Goal: Use online tool/utility: Utilize a website feature to perform a specific function

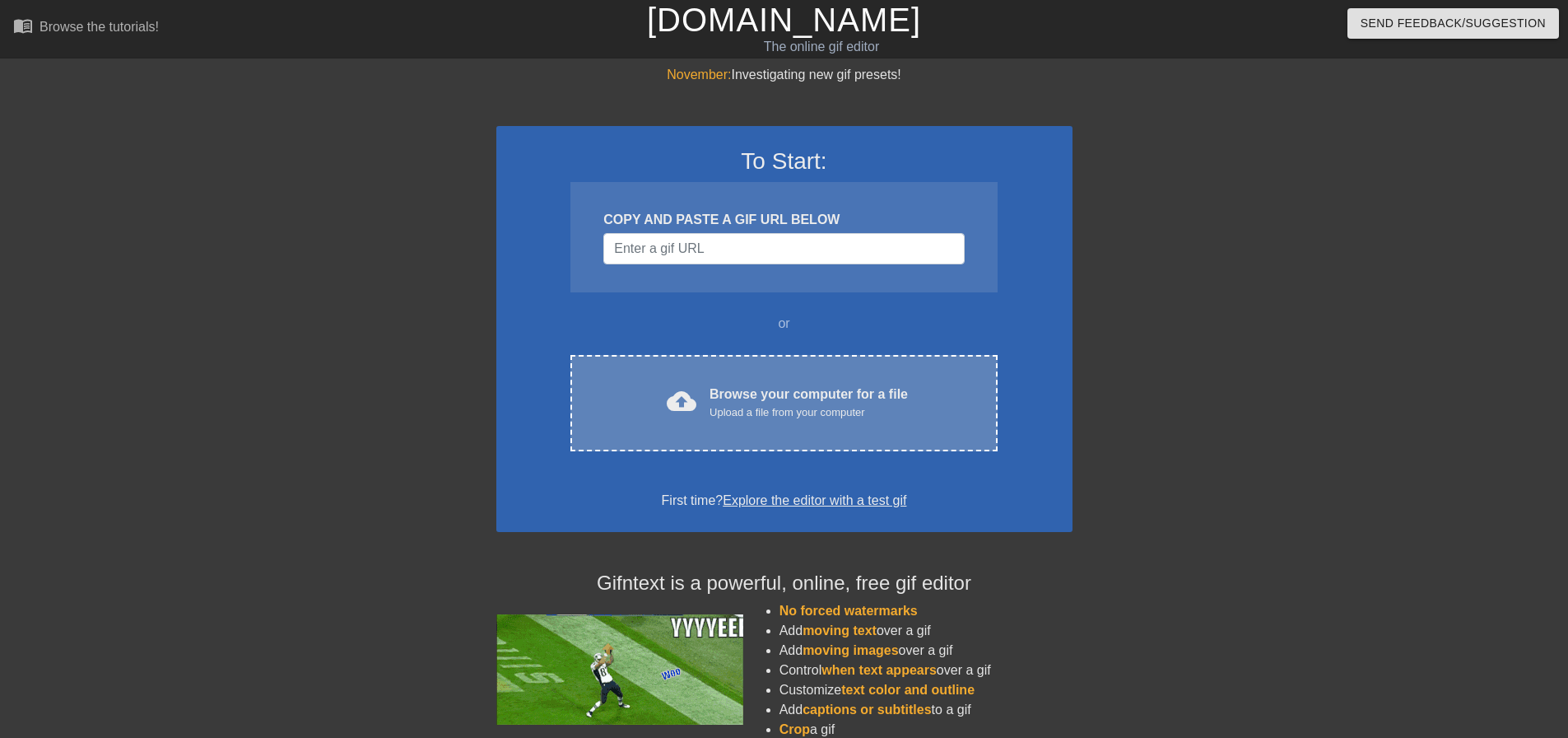
click at [734, 390] on div "Browse your computer for a file Upload a file from your computer" at bounding box center [808, 402] width 198 height 36
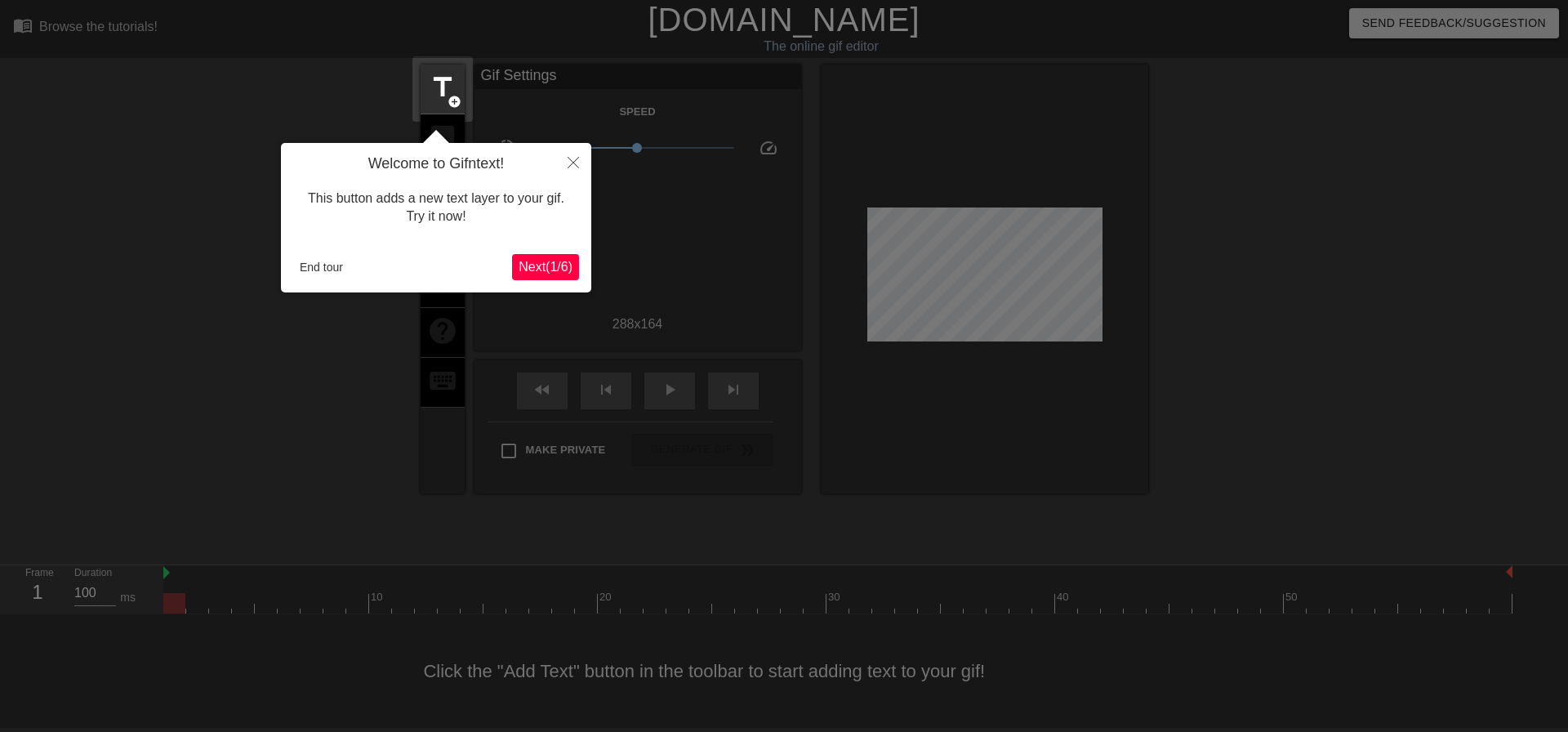
click at [532, 271] on span "Next ( 1 / 6 )" at bounding box center [545, 266] width 54 height 14
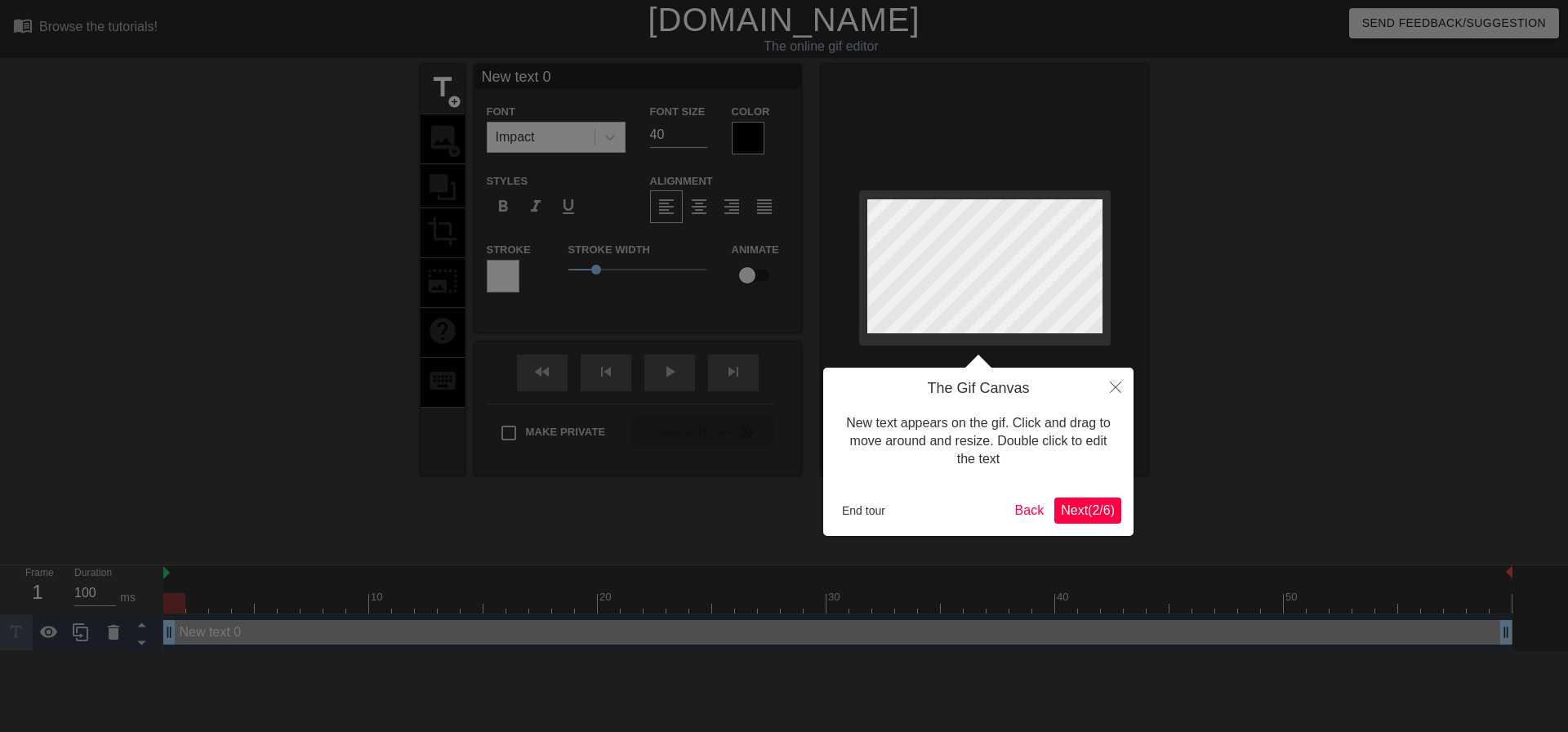
click at [1094, 512] on span "Next ( 2 / 6 )" at bounding box center [1088, 510] width 54 height 14
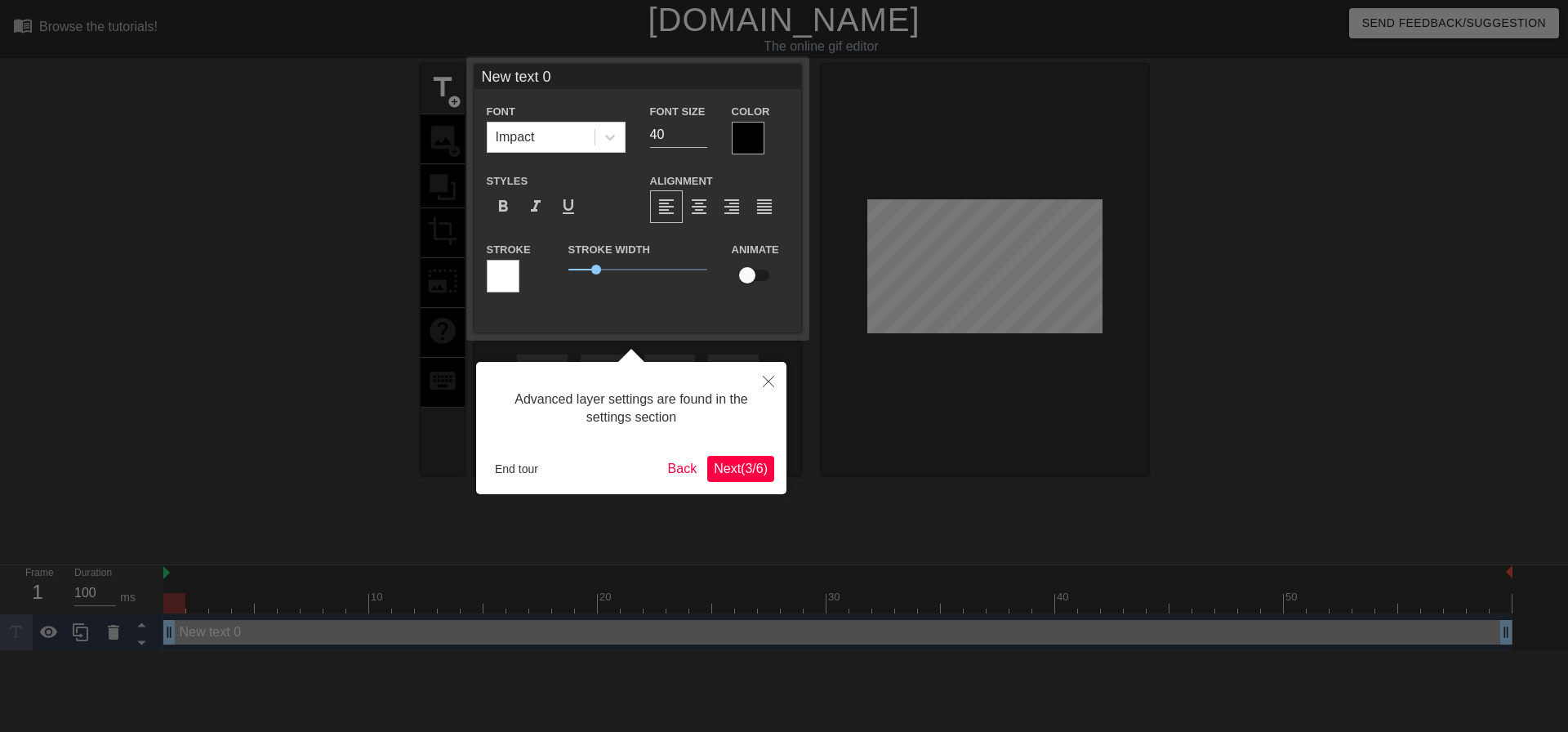
click at [742, 471] on span "Next ( 3 / 6 )" at bounding box center [740, 468] width 54 height 14
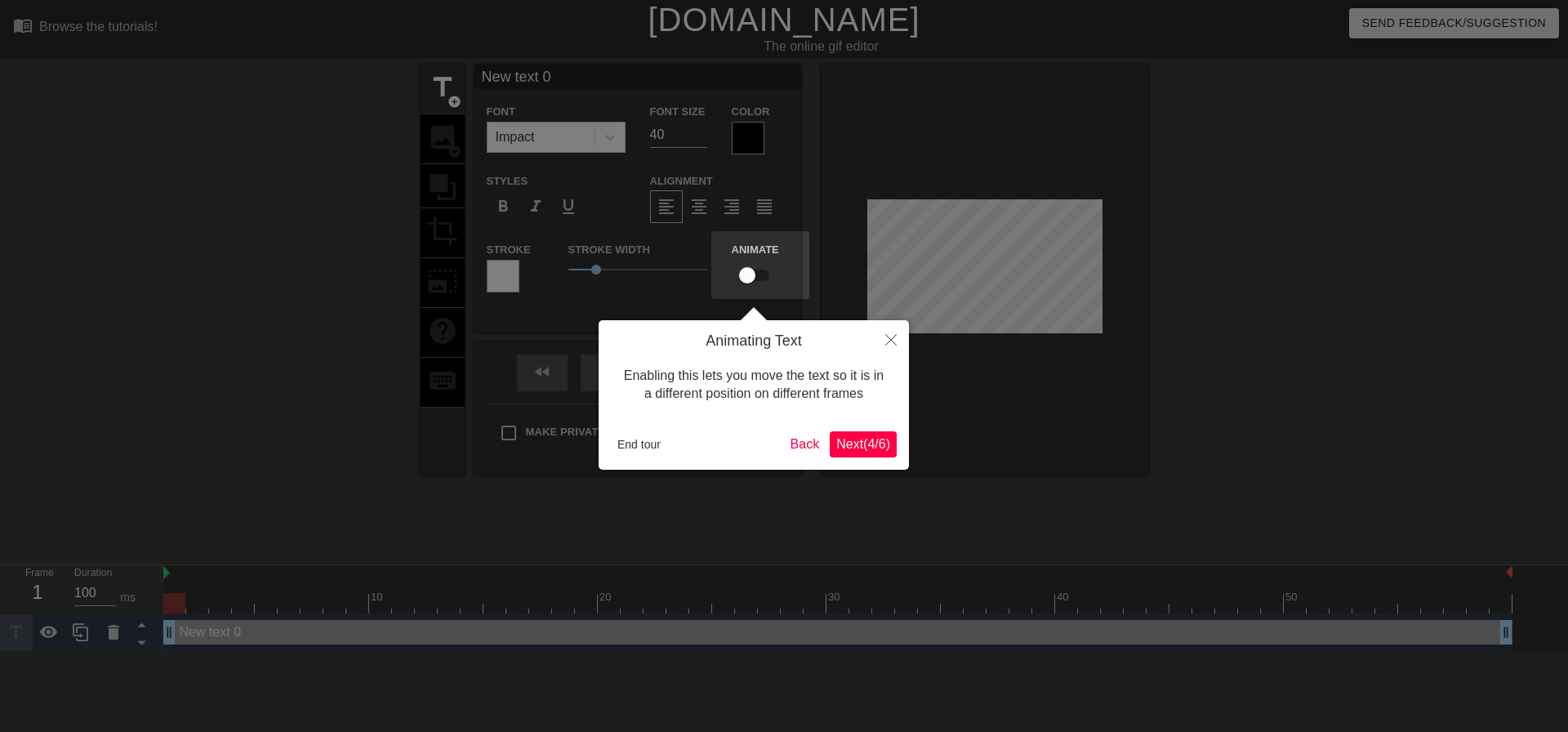
click at [843, 444] on span "Next ( 4 / 6 )" at bounding box center [863, 444] width 54 height 14
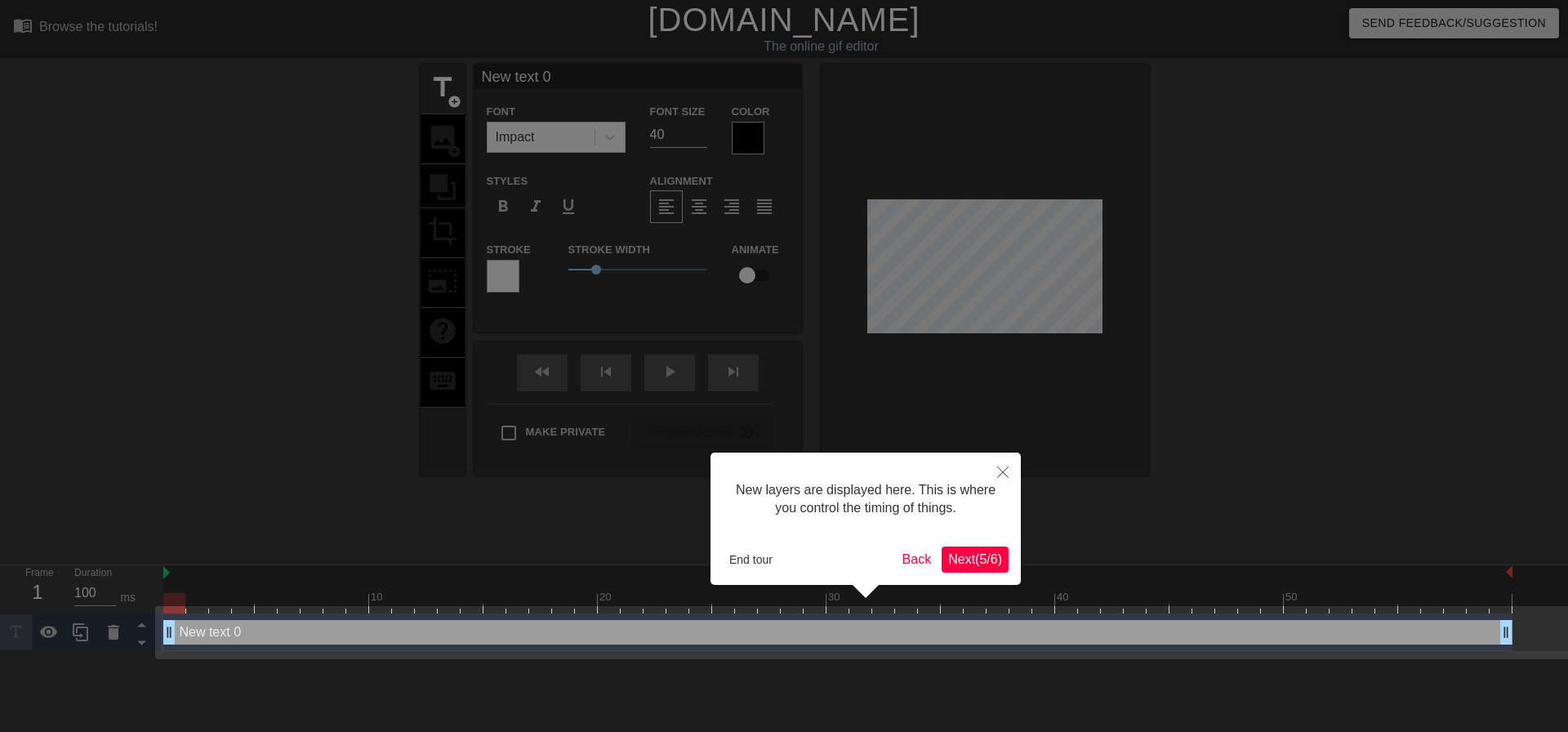
click at [975, 554] on span "Next ( 5 / 6 )" at bounding box center [975, 559] width 54 height 14
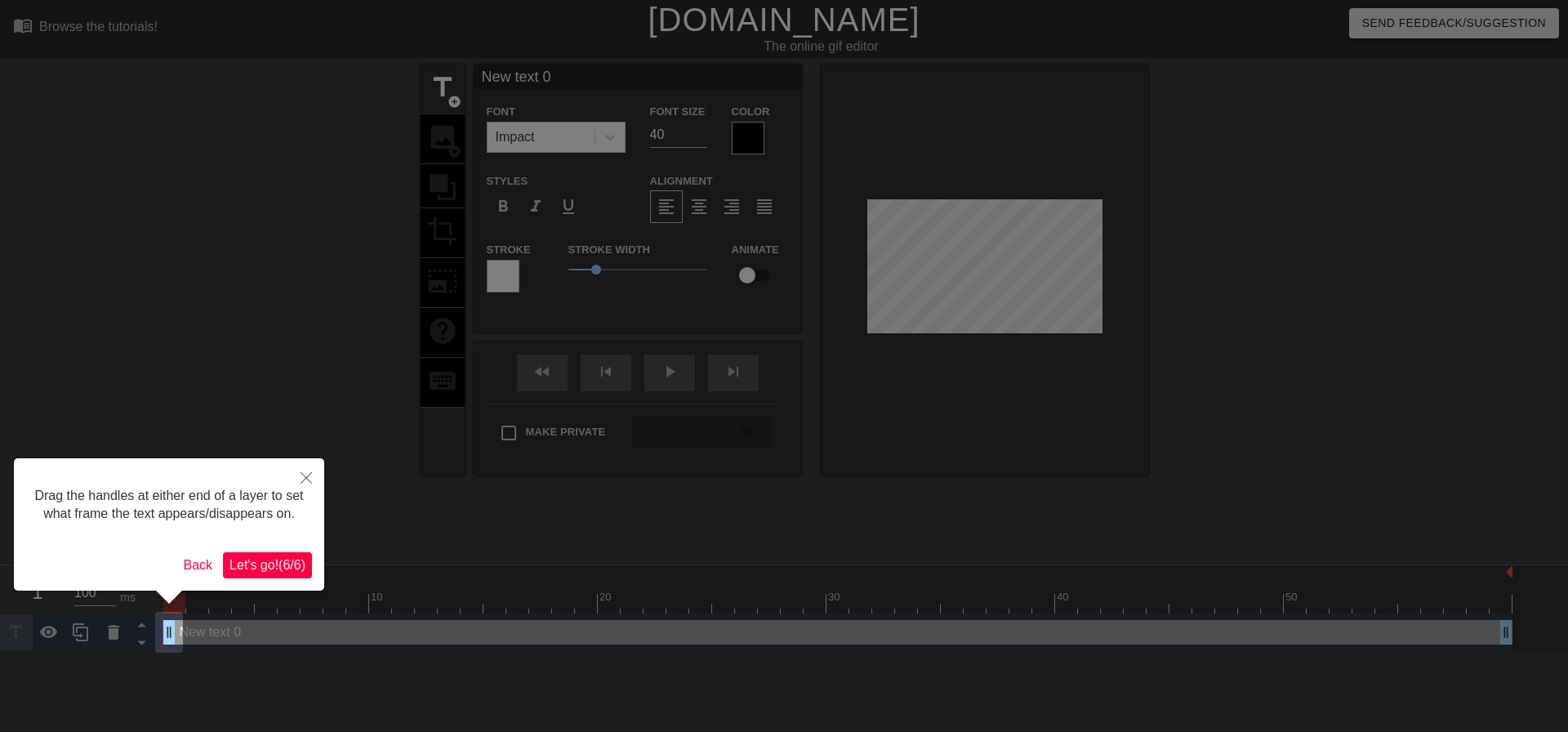
click at [279, 570] on span "Let's go! ( 6 / 6 )" at bounding box center [267, 565] width 76 height 14
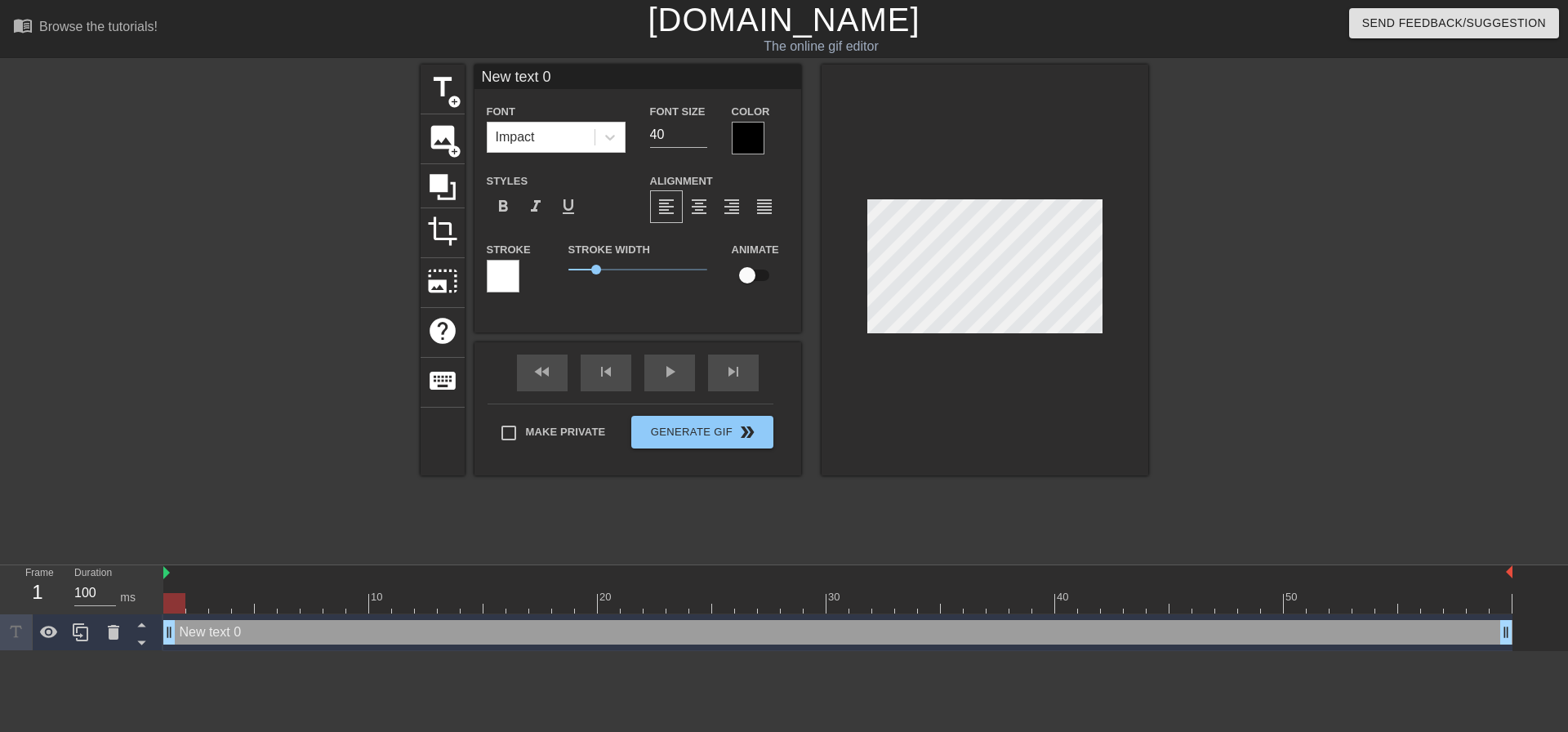
scroll to position [2, 4]
type input "d"
type textarea "d"
type input "D"
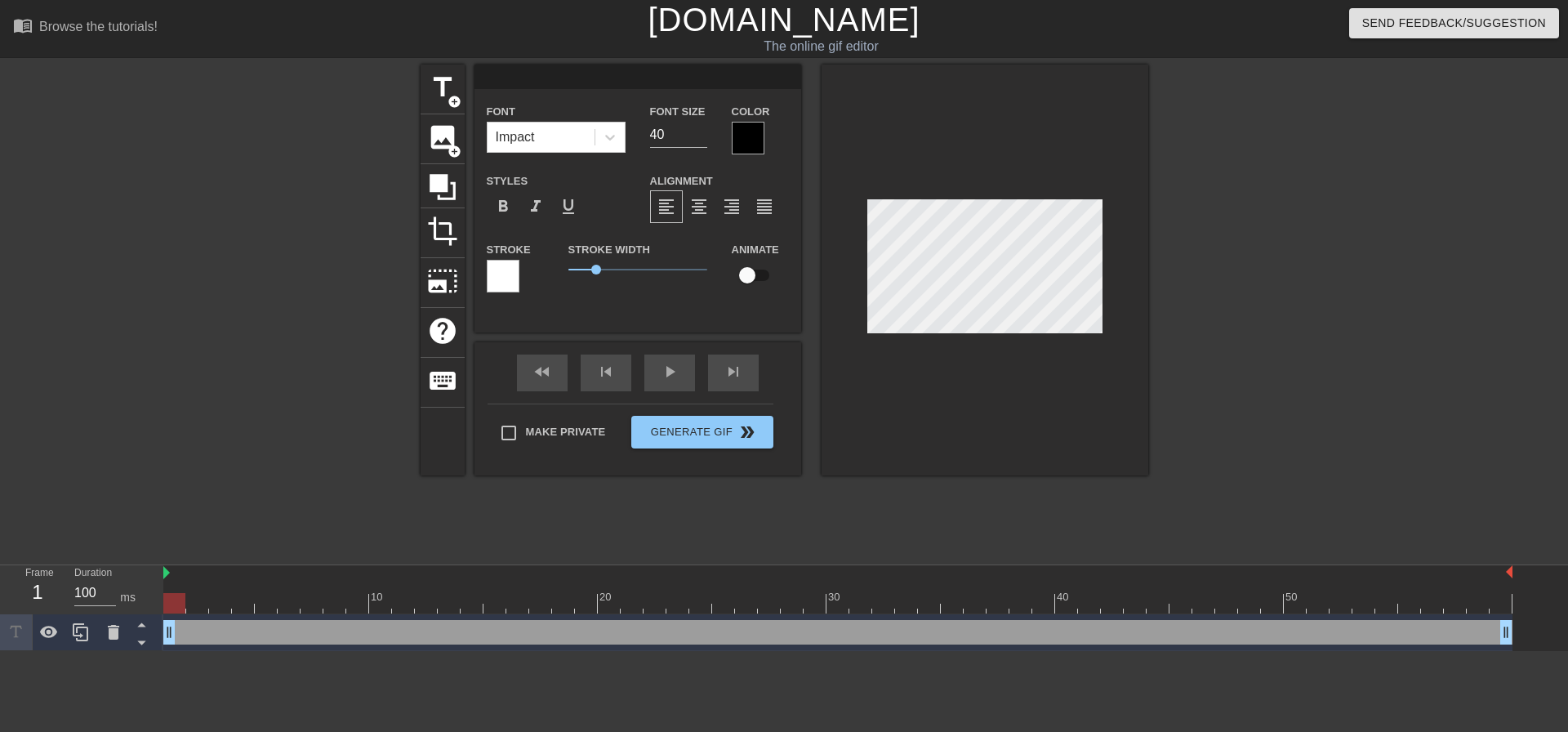
type textarea "D"
type input "DO"
type textarea "DO"
type input "DON"
type textarea "DON"
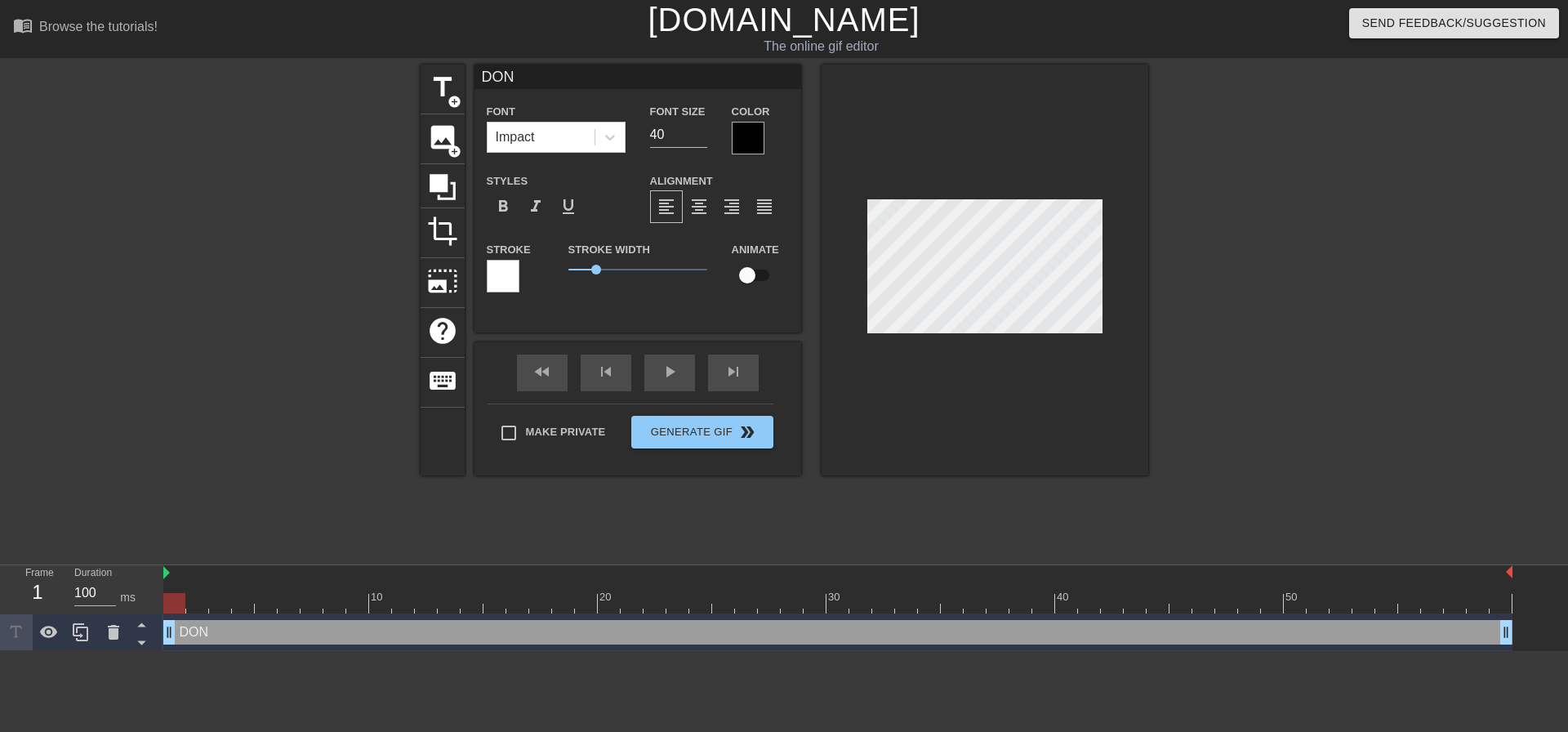
scroll to position [2, 2]
type input "DONT"
type textarea "DONT"
type input "DON"
type textarea "DON"
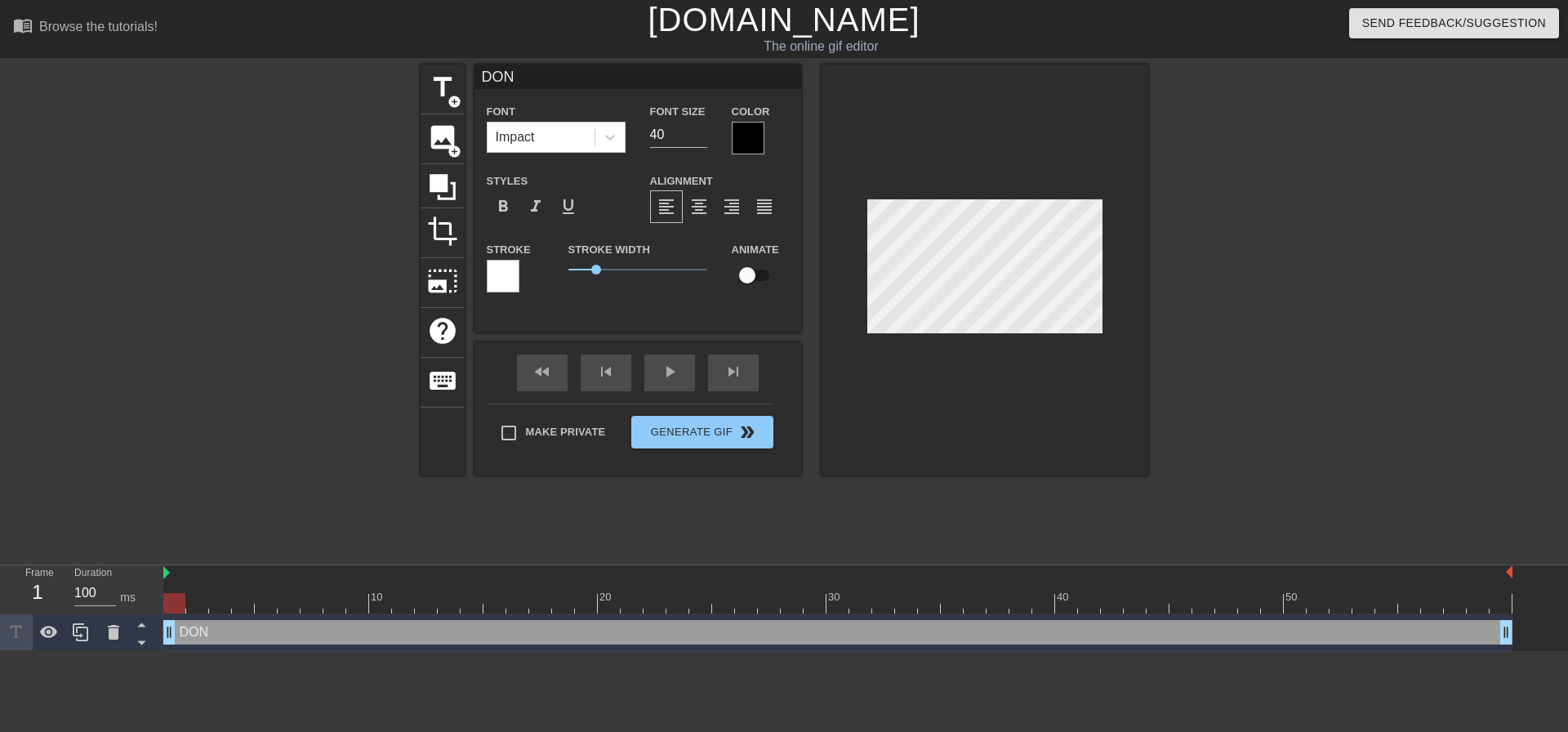
type input "DON'"
type textarea "DON'"
type input "DON'T"
type textarea "DON'T"
type input "DON'T"
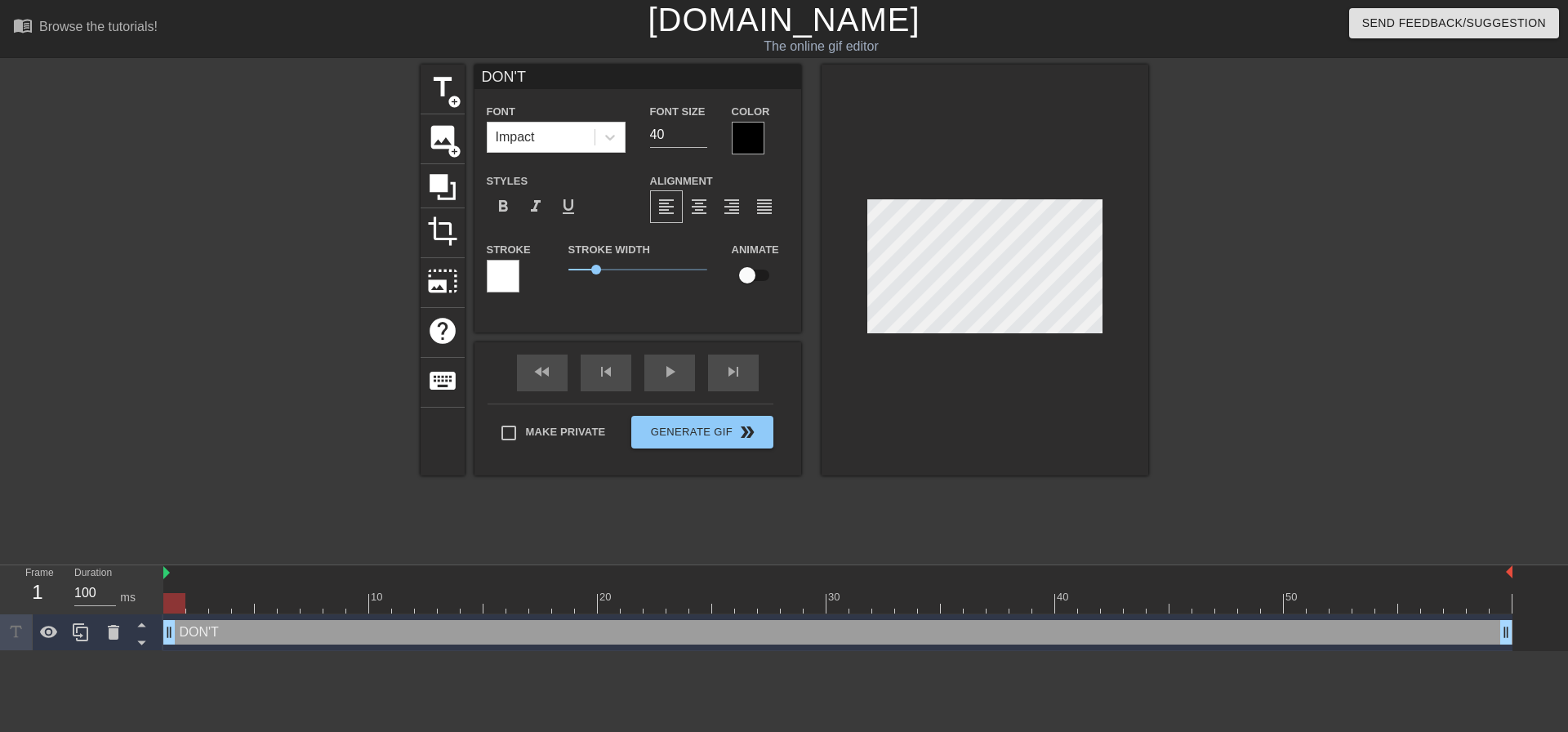
type textarea "DON'T"
type input "DON'T G"
type textarea "DON'T G"
type input "DON'T GE"
type textarea "DON'T GE"
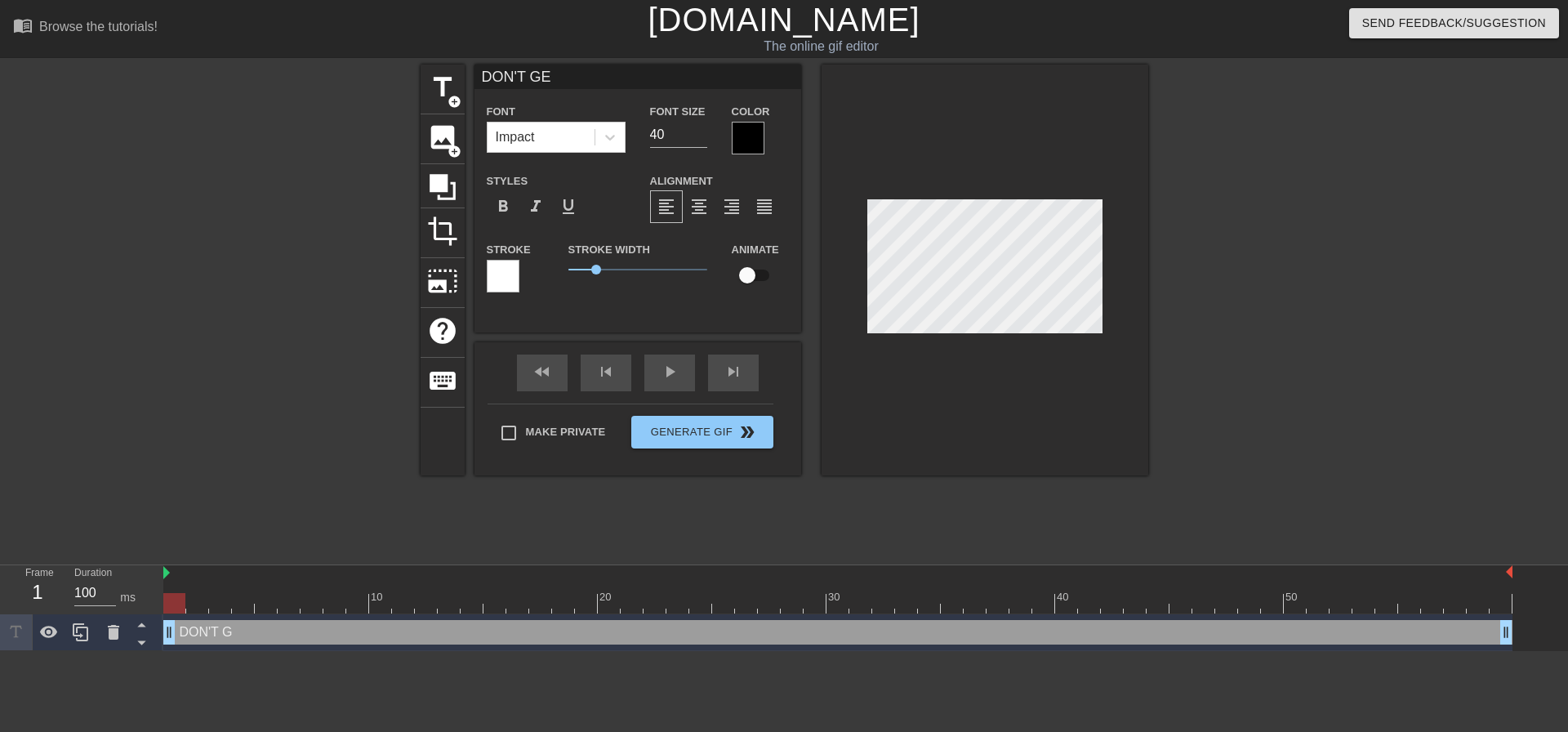
type input "DON'T GET"
type textarea "DON'T GET"
type input "DON'T GET"
type textarea "DON'T GET"
type input "DON'T GET O"
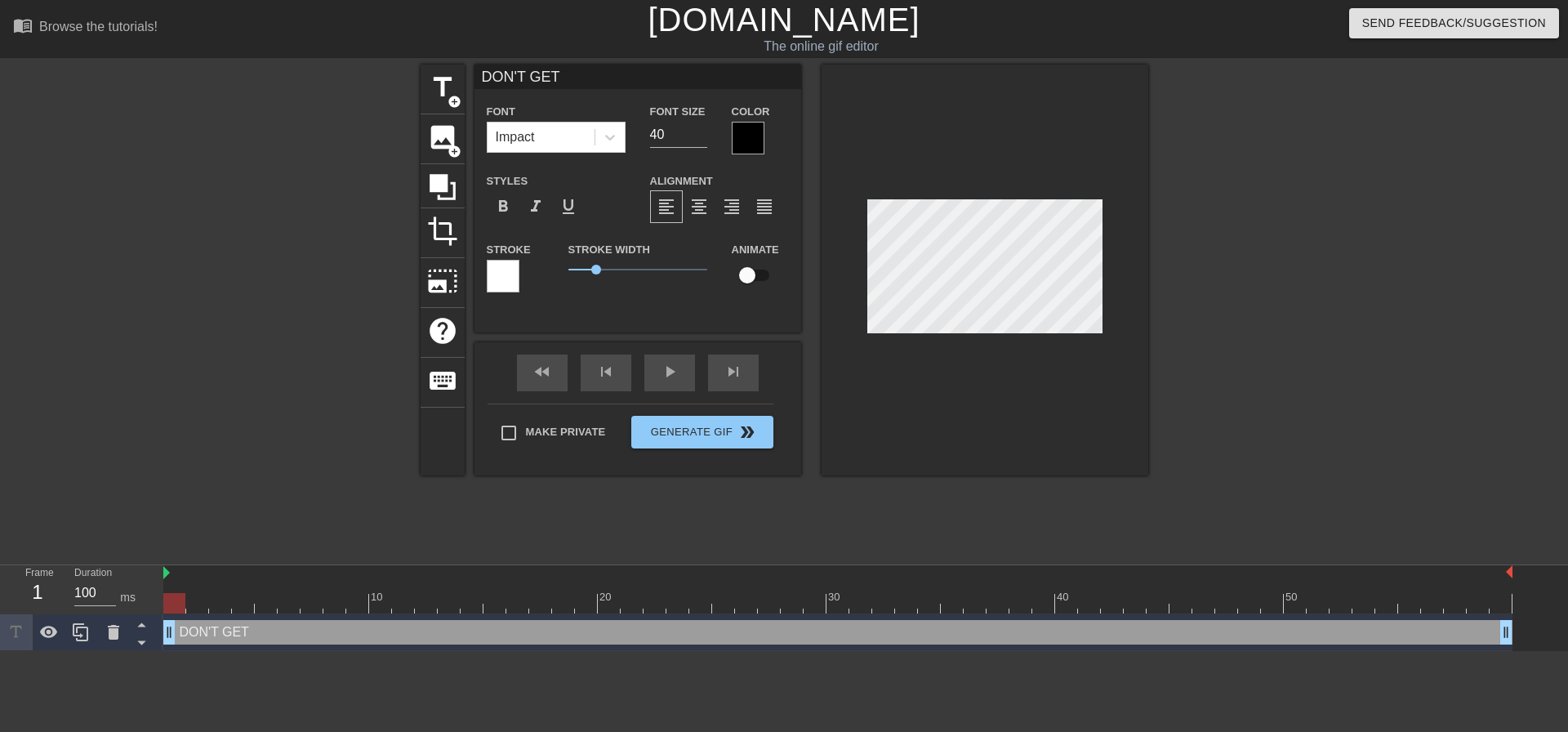
type textarea "DON'T GET O"
type input "DON'T GET ON"
type textarea "DON'T GET ON"
type input "DON'T GET ONE"
type textarea "DON'T GET ONE"
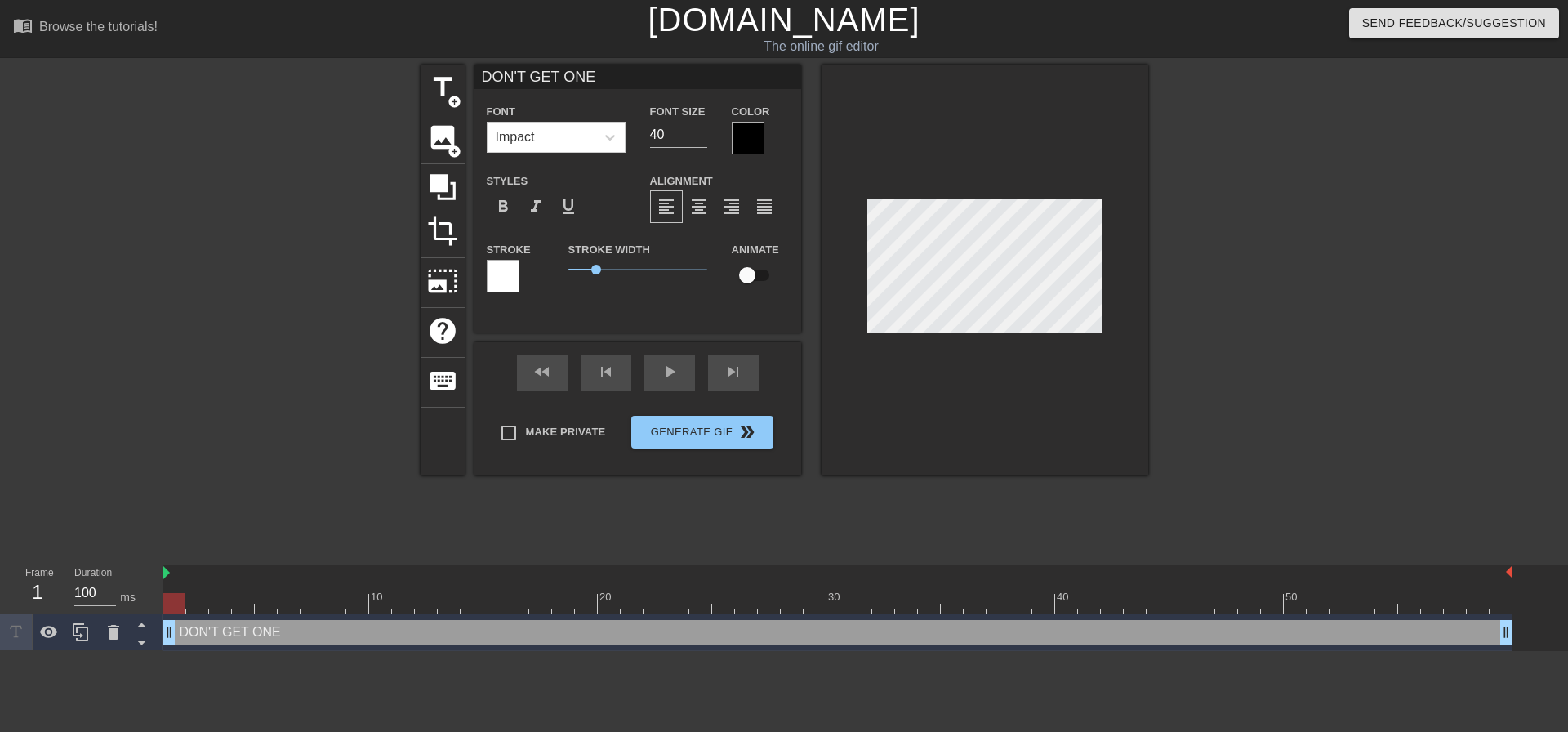
type input "DON'T GET ONES"
type textarea "DON'T GET ONES"
type input "DON'T GET ONESH"
type textarea "DON'T GET ONESH"
type input "DON'T GET ONESHO"
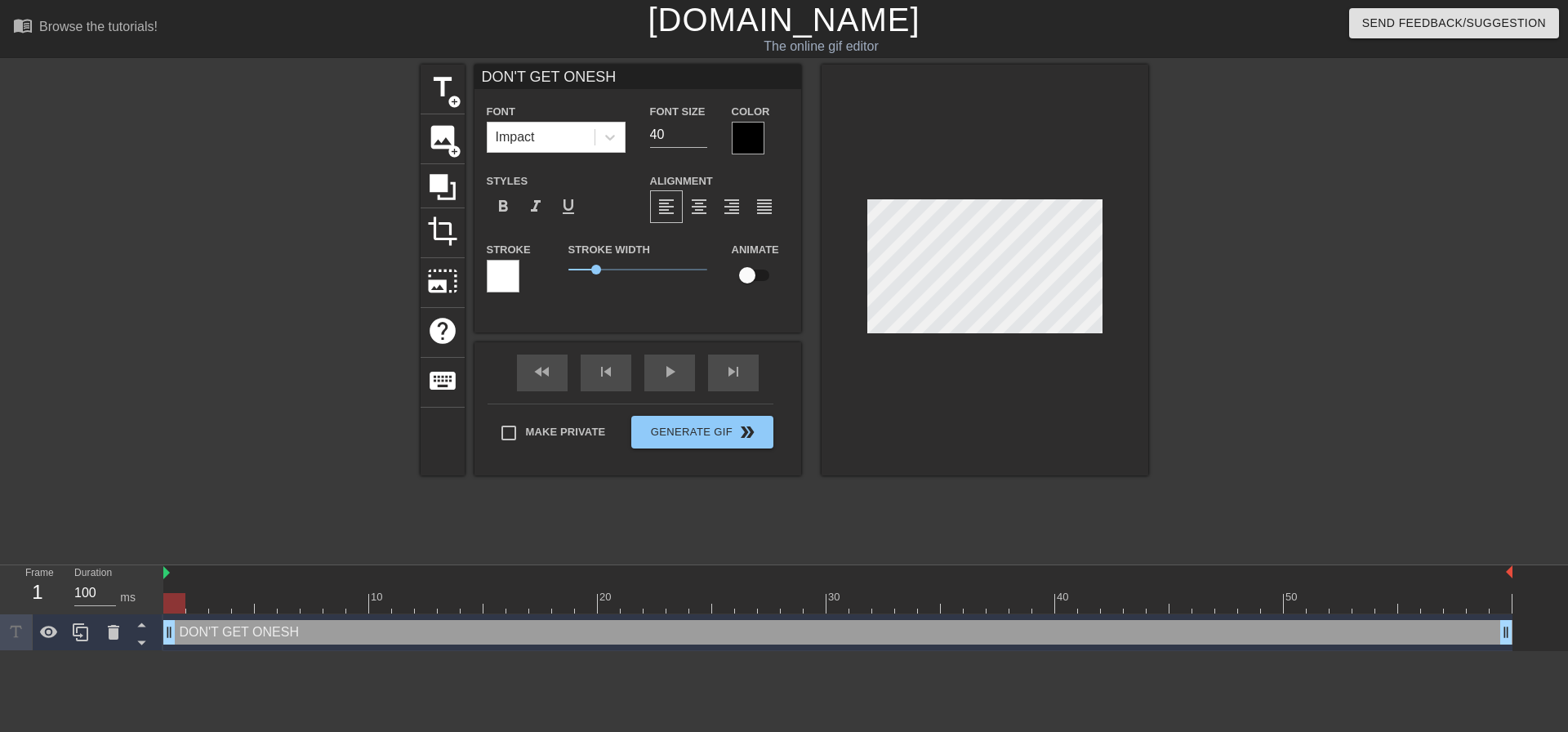
type textarea "DON'T GET ONESHO"
type input "DON'T GET ONESHOT"
type textarea "DON'T GET ONESHOT"
type input "DON'T GET ONESHOTT"
type textarea "DON'T GET ONESHOTT"
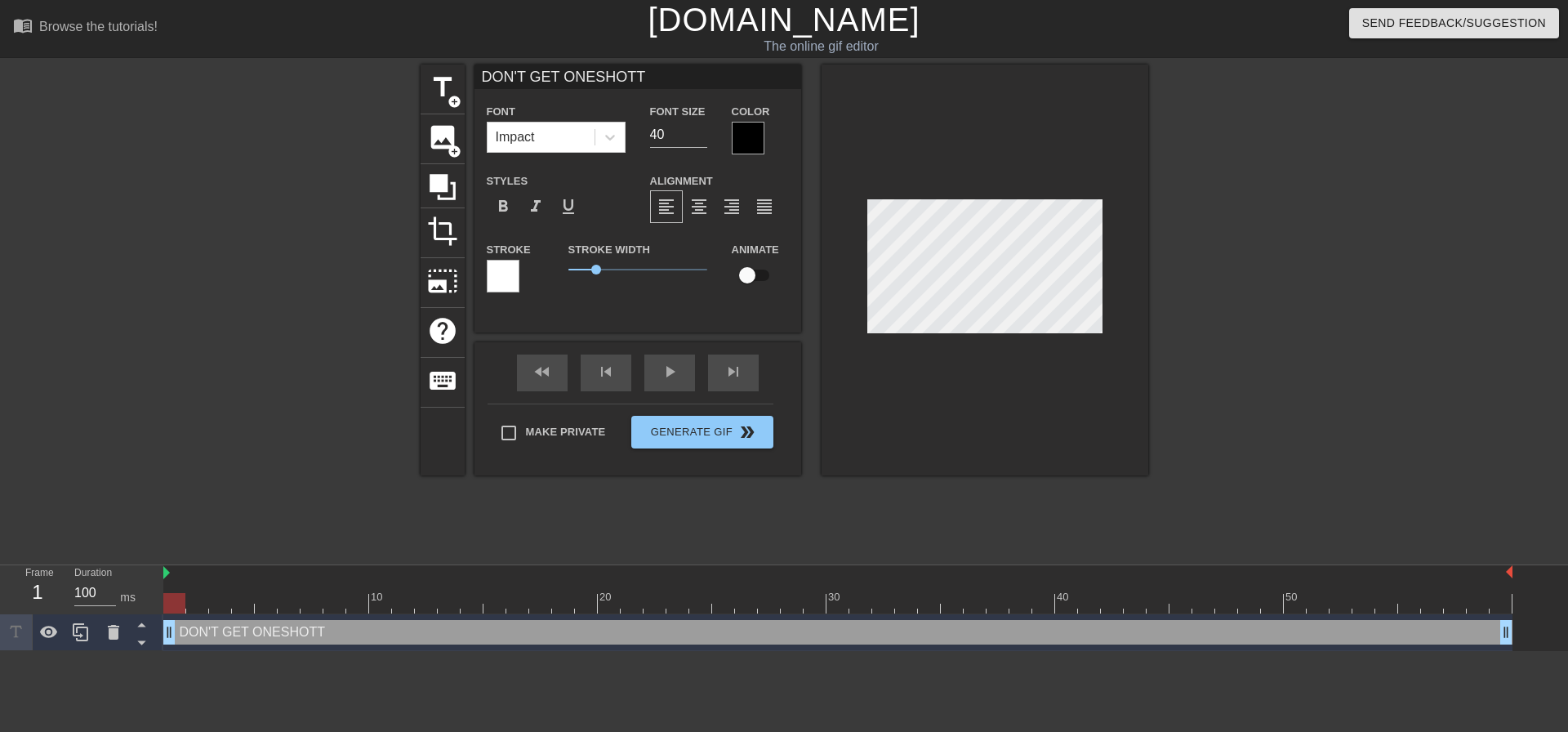
type input "DON'T GET ONESHOTTE"
type textarea "DON'T GET ONESHOTTE"
type input "DON'T GET ONESHOTTED"
type textarea "DON'T GET ONESHOTTED"
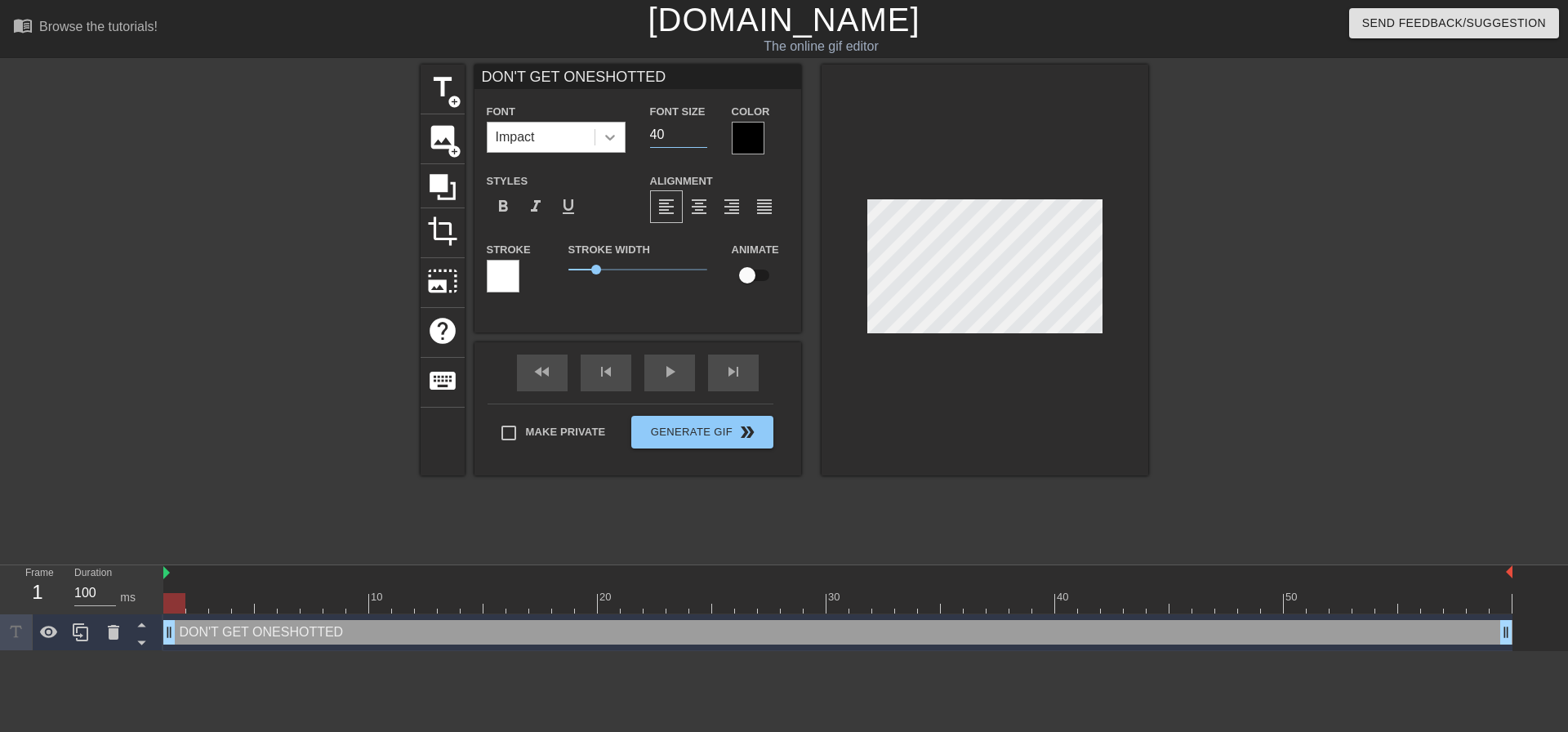
drag, startPoint x: 670, startPoint y: 127, endPoint x: 608, endPoint y: 132, distance: 62.2
click at [608, 132] on div "Font Impact Font Size 40 Color" at bounding box center [638, 128] width 326 height 53
type input "22"
click at [742, 124] on div at bounding box center [748, 137] width 32 height 32
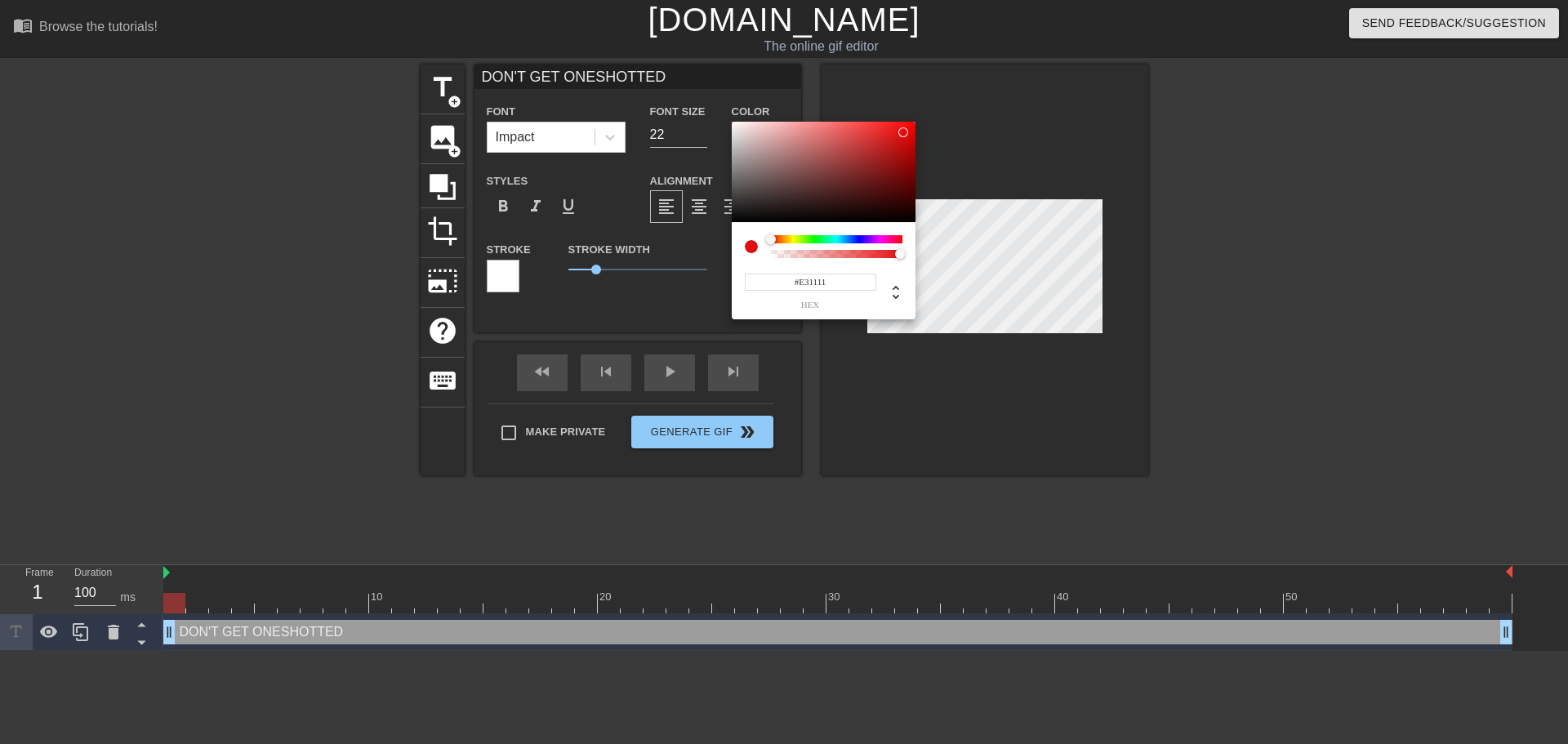
type input "#E31313"
drag, startPoint x: 877, startPoint y: 149, endPoint x: 900, endPoint y: 132, distance: 28.6
click at [900, 132] on div at bounding box center [824, 172] width 184 height 102
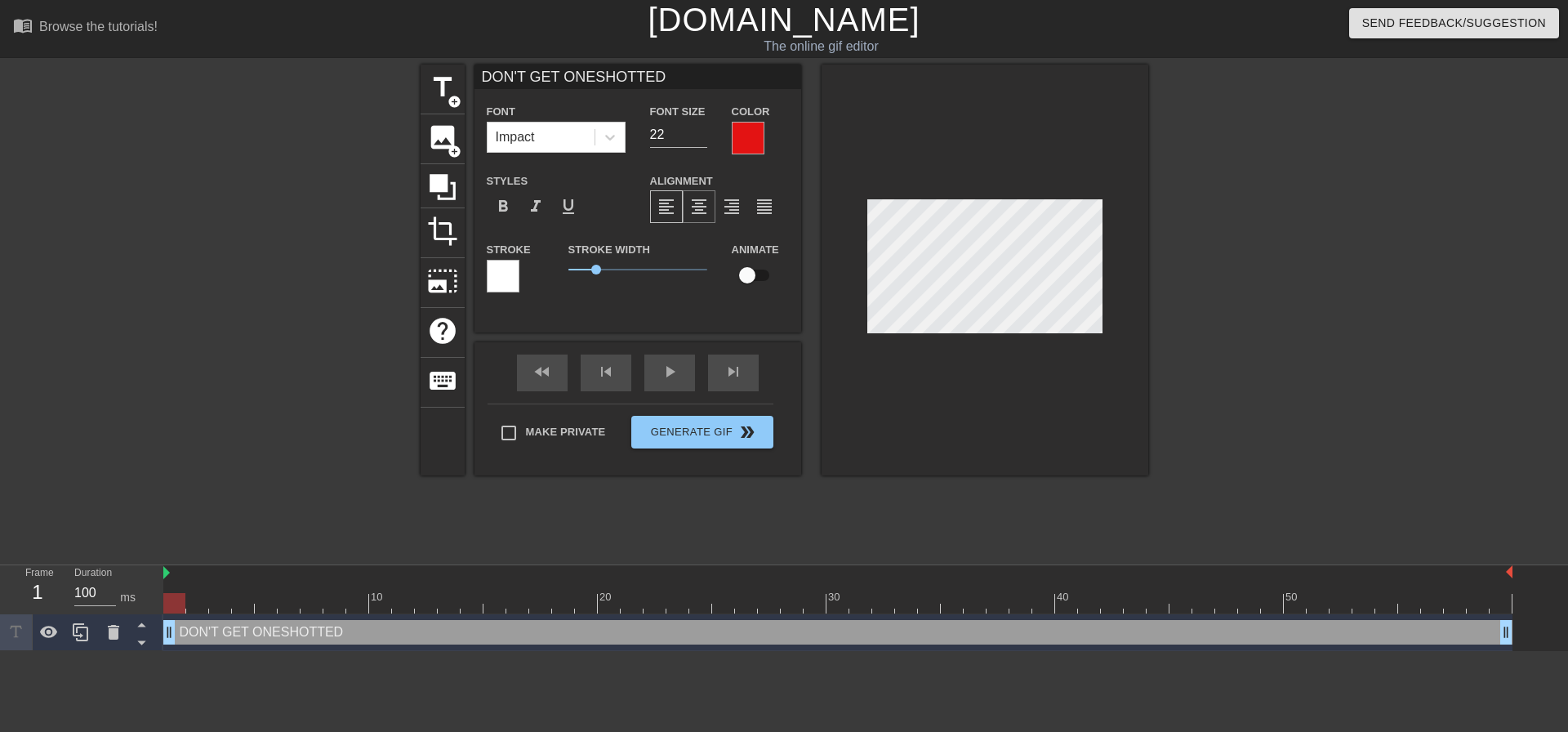
click at [688, 208] on div "format_align_center" at bounding box center [699, 207] width 32 height 32
click at [674, 204] on span "format_align_left" at bounding box center [667, 207] width 20 height 20
click at [506, 203] on span "format_bold" at bounding box center [503, 207] width 20 height 20
click at [534, 206] on span "format_italic" at bounding box center [536, 207] width 20 height 20
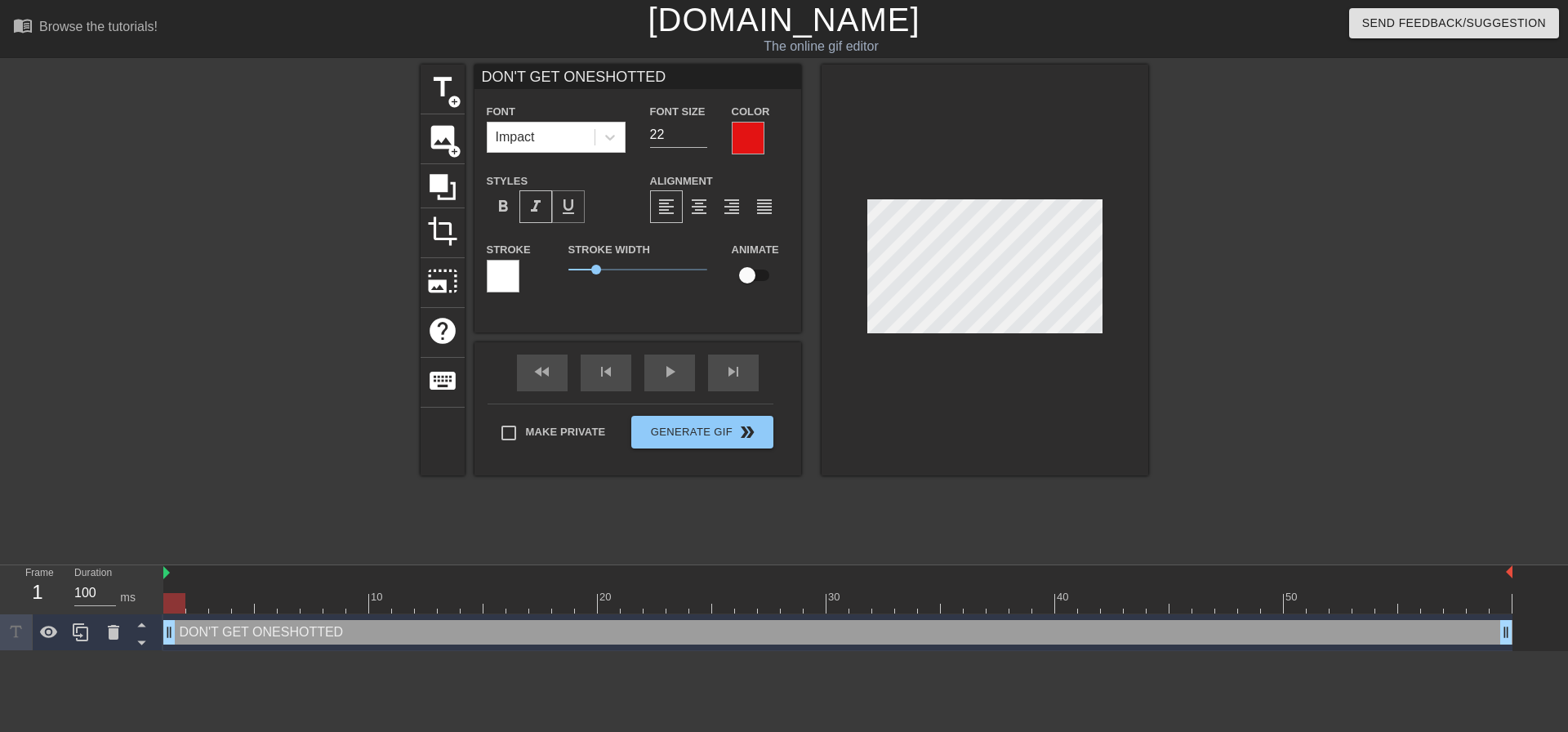
click at [570, 211] on span "format_underline" at bounding box center [569, 207] width 20 height 20
click at [610, 137] on icon at bounding box center [610, 137] width 17 height 17
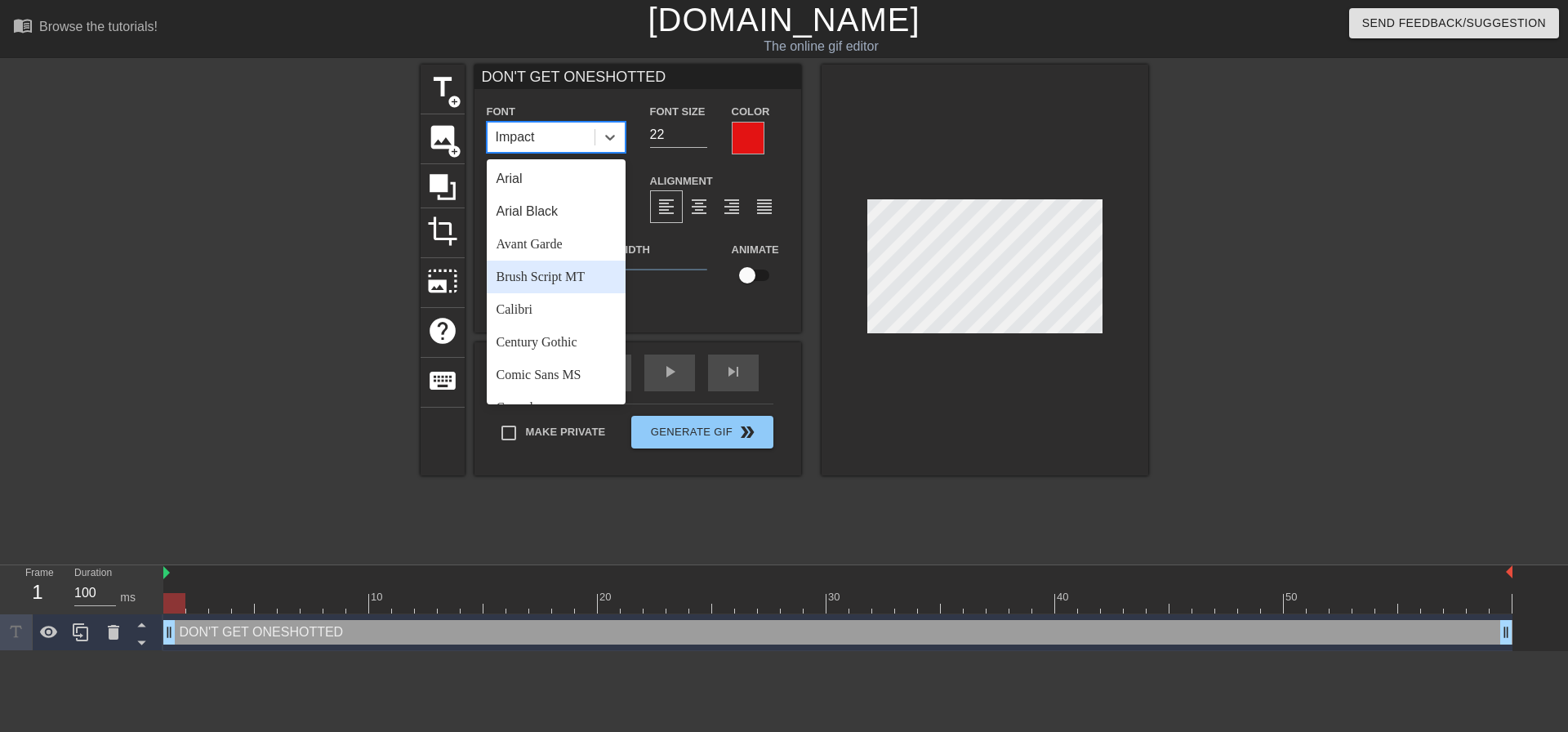
click at [560, 265] on div "Brush Script MT" at bounding box center [556, 276] width 139 height 32
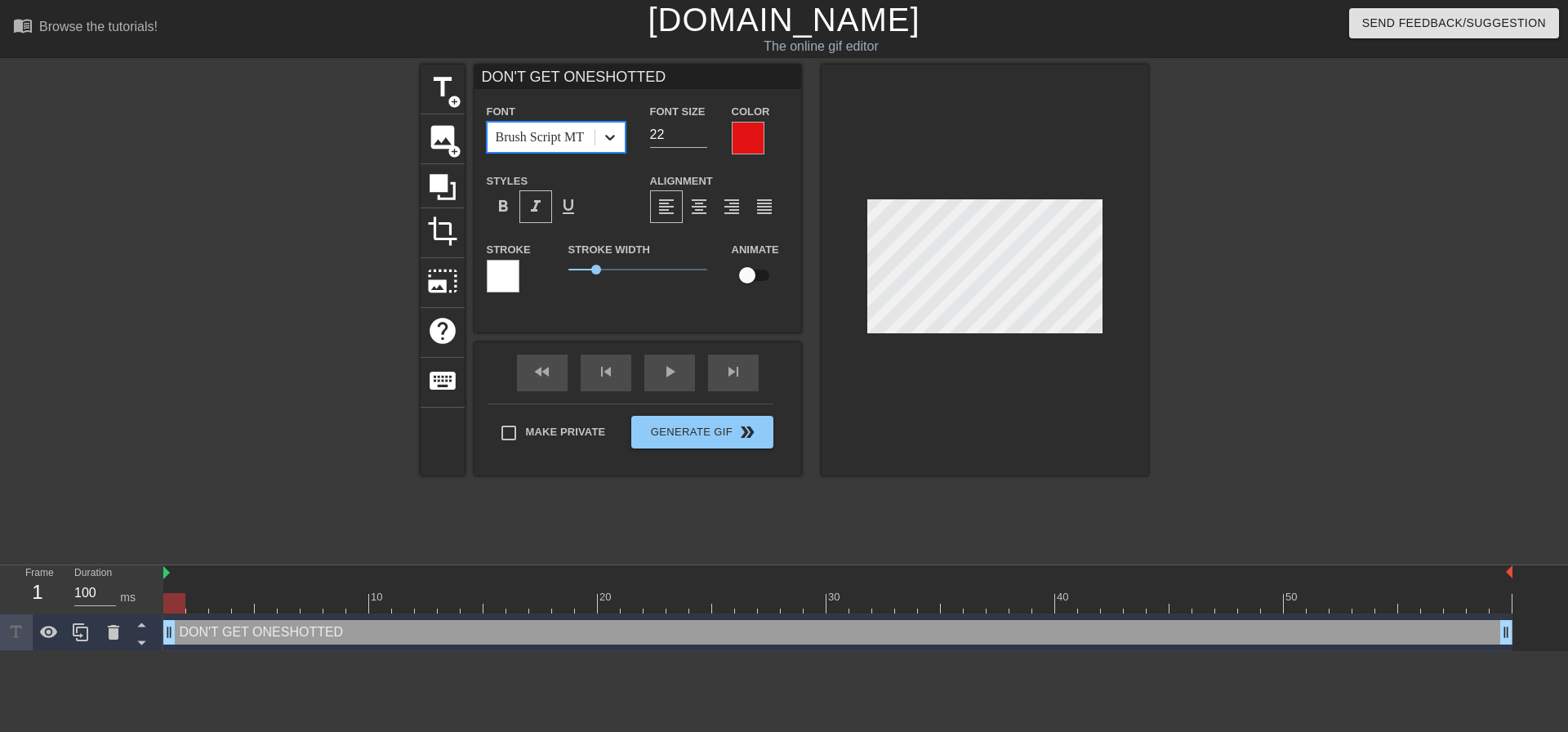
click at [604, 135] on icon at bounding box center [610, 137] width 17 height 17
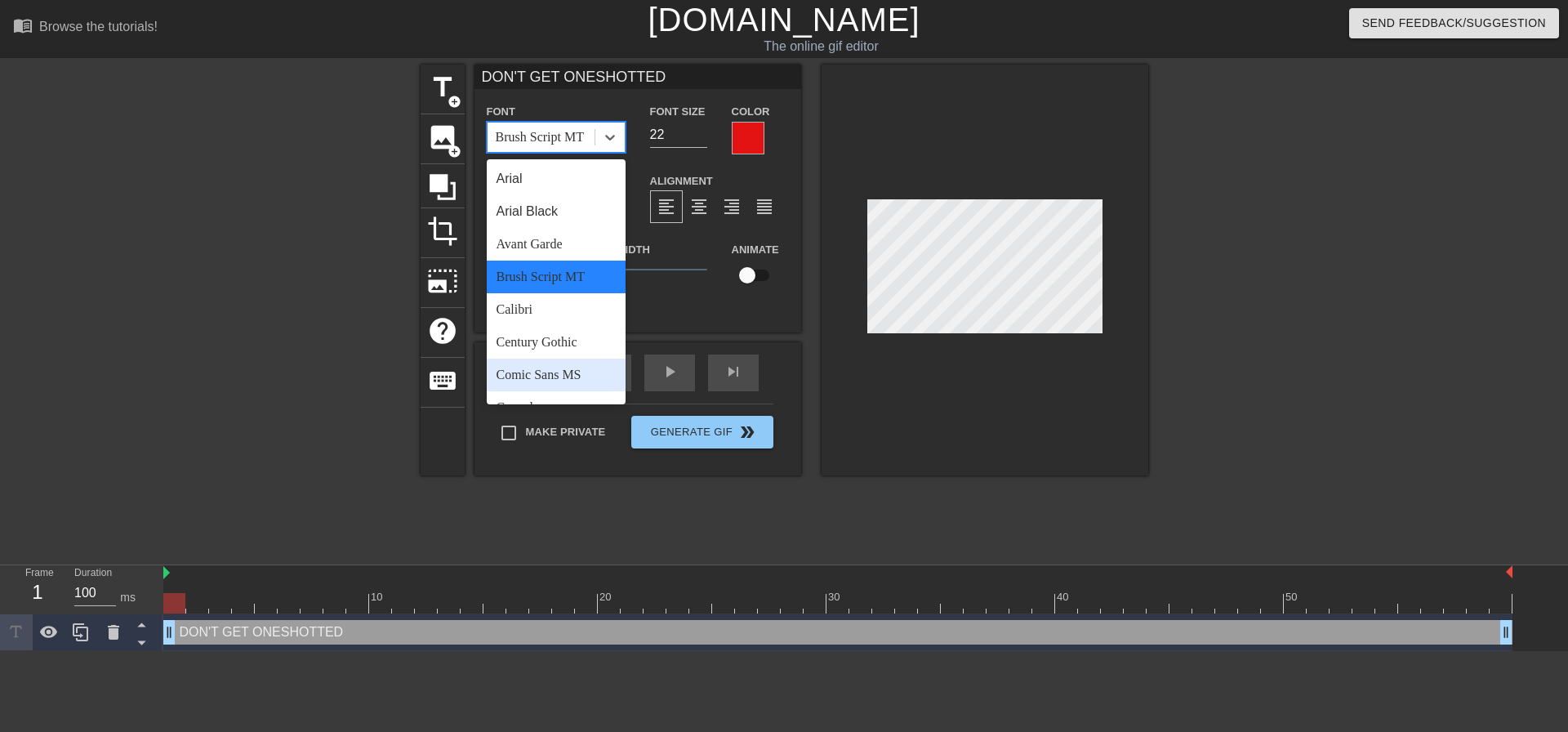
click at [540, 380] on div "Comic Sans MS" at bounding box center [556, 375] width 139 height 32
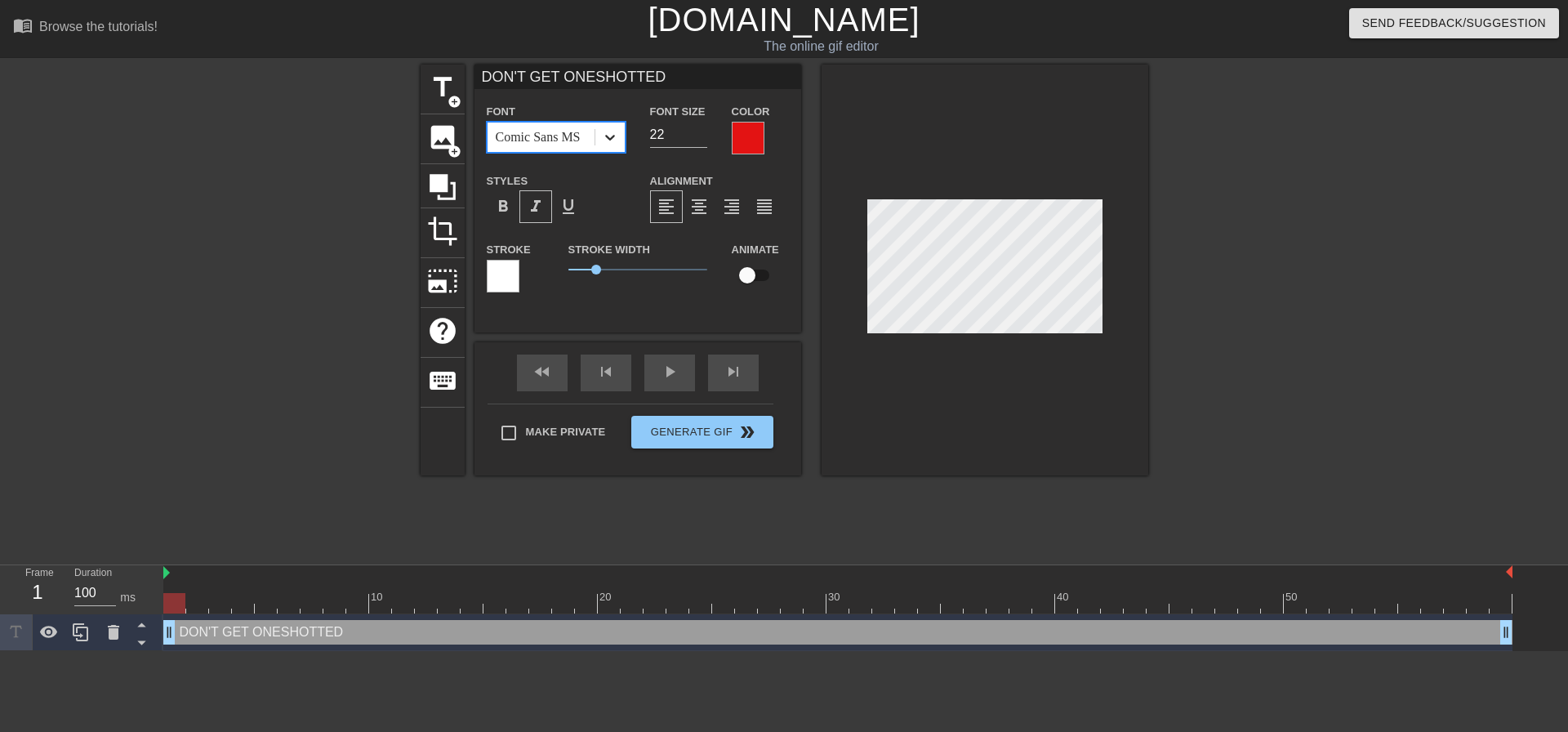
click at [610, 142] on icon at bounding box center [610, 137] width 17 height 17
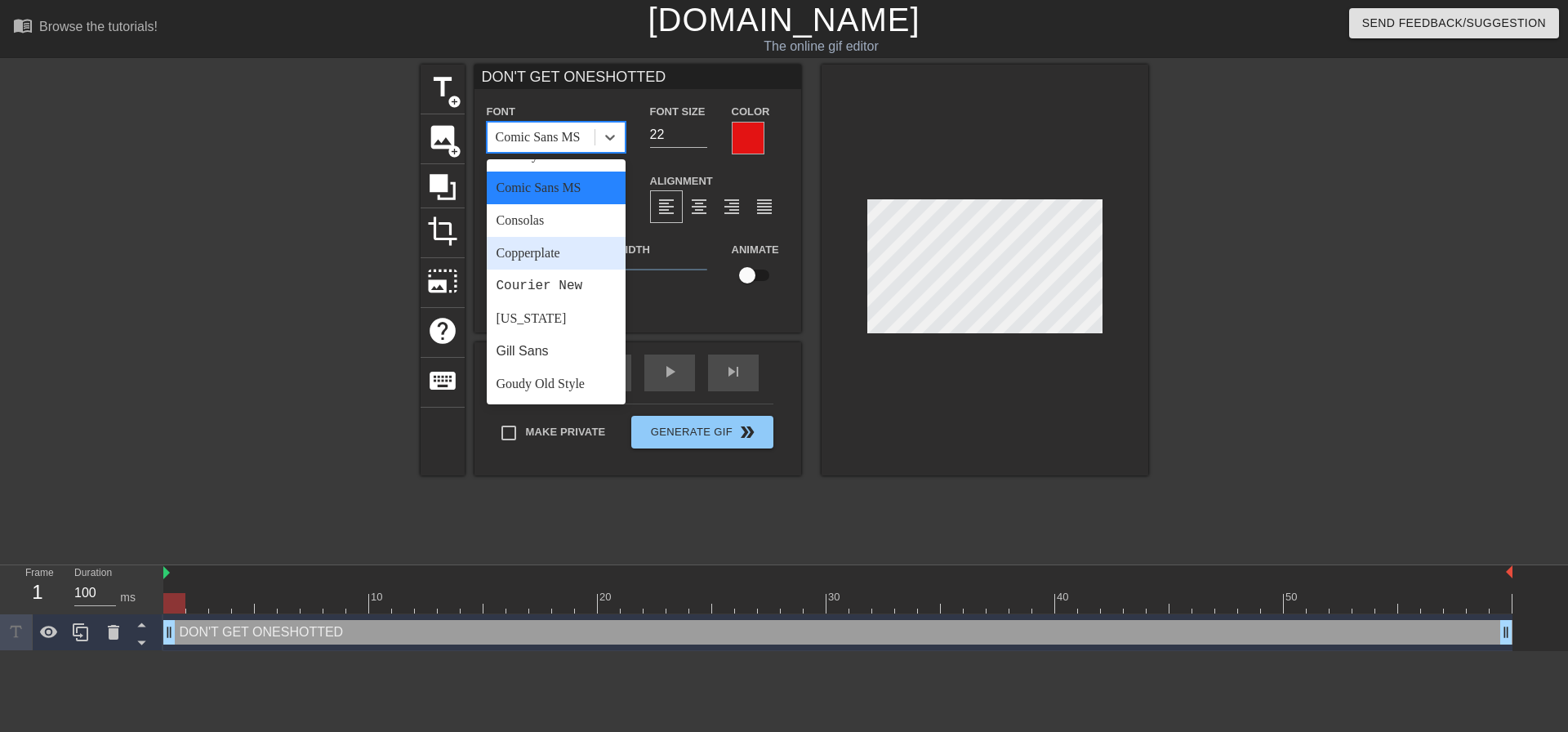
scroll to position [218, 0]
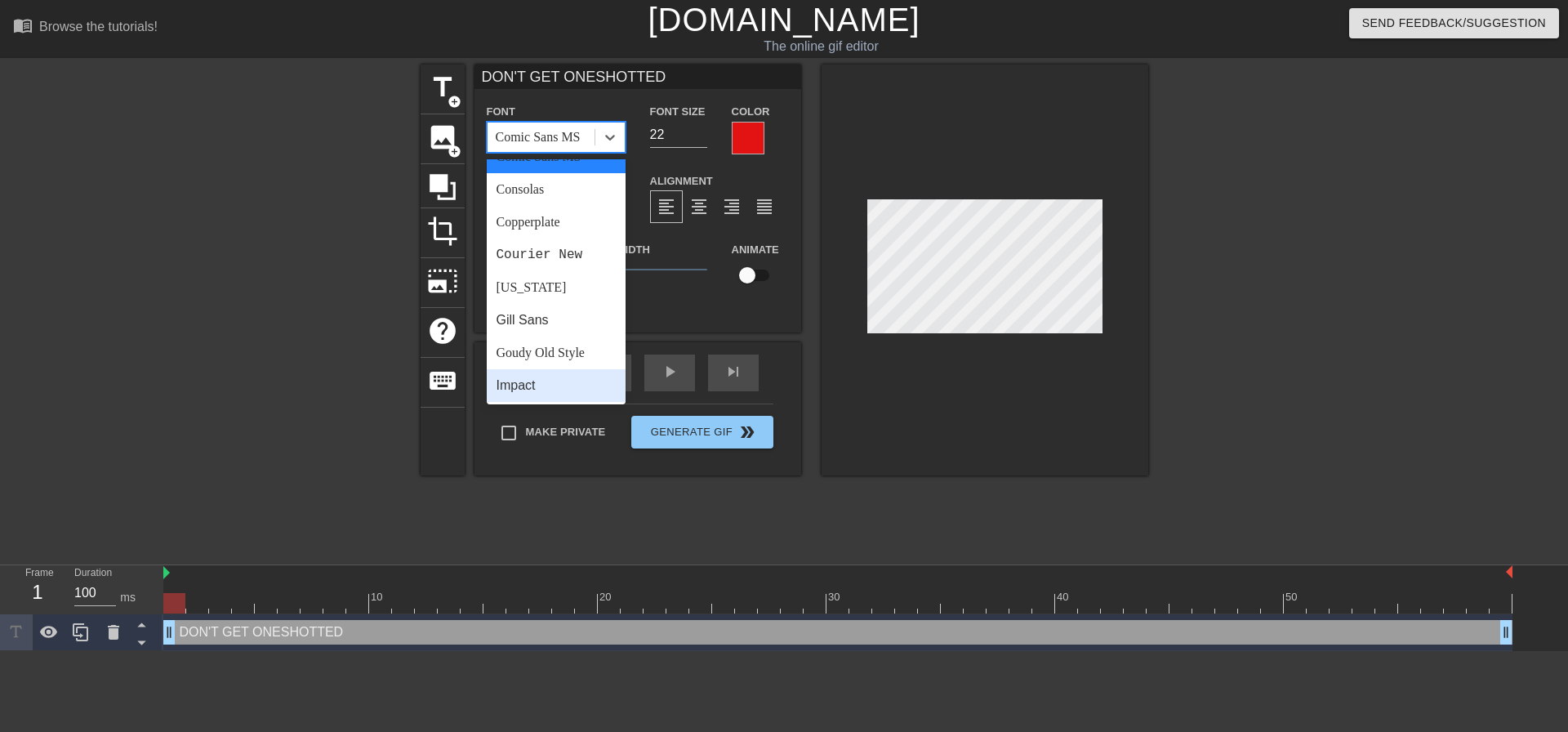
click at [534, 383] on div "Impact" at bounding box center [556, 385] width 139 height 32
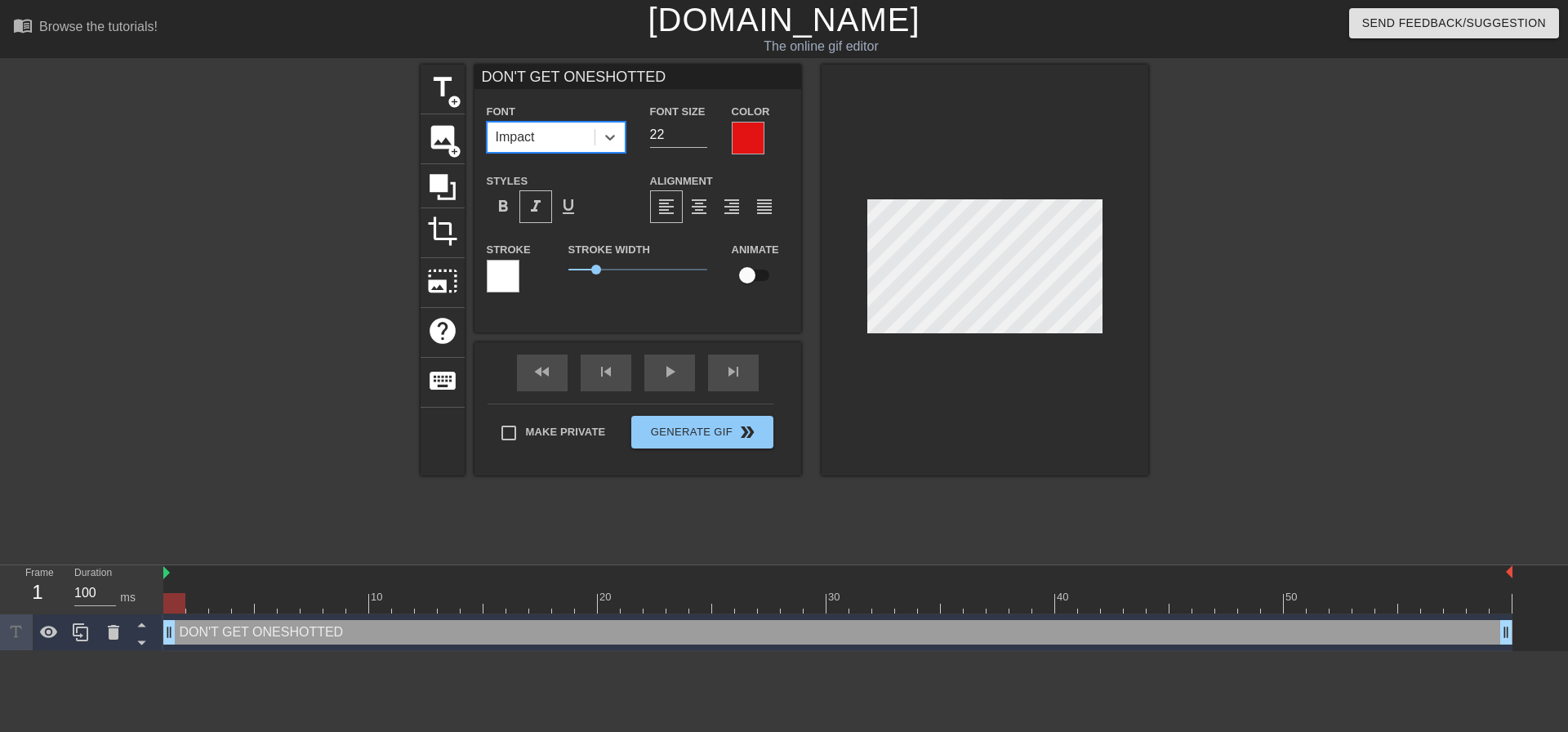
click at [943, 147] on div at bounding box center [985, 269] width 326 height 411
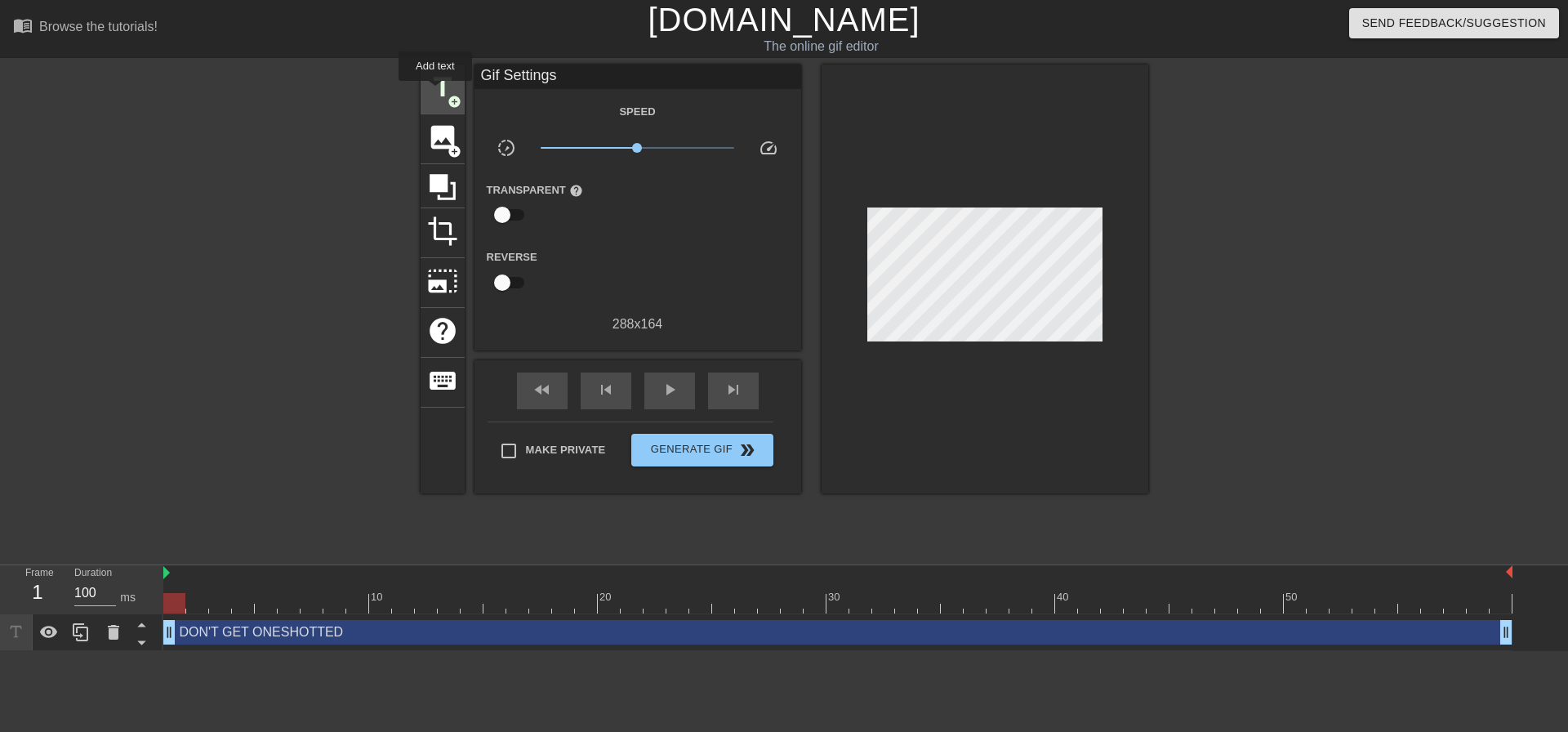
click at [436, 92] on span "title" at bounding box center [442, 87] width 31 height 31
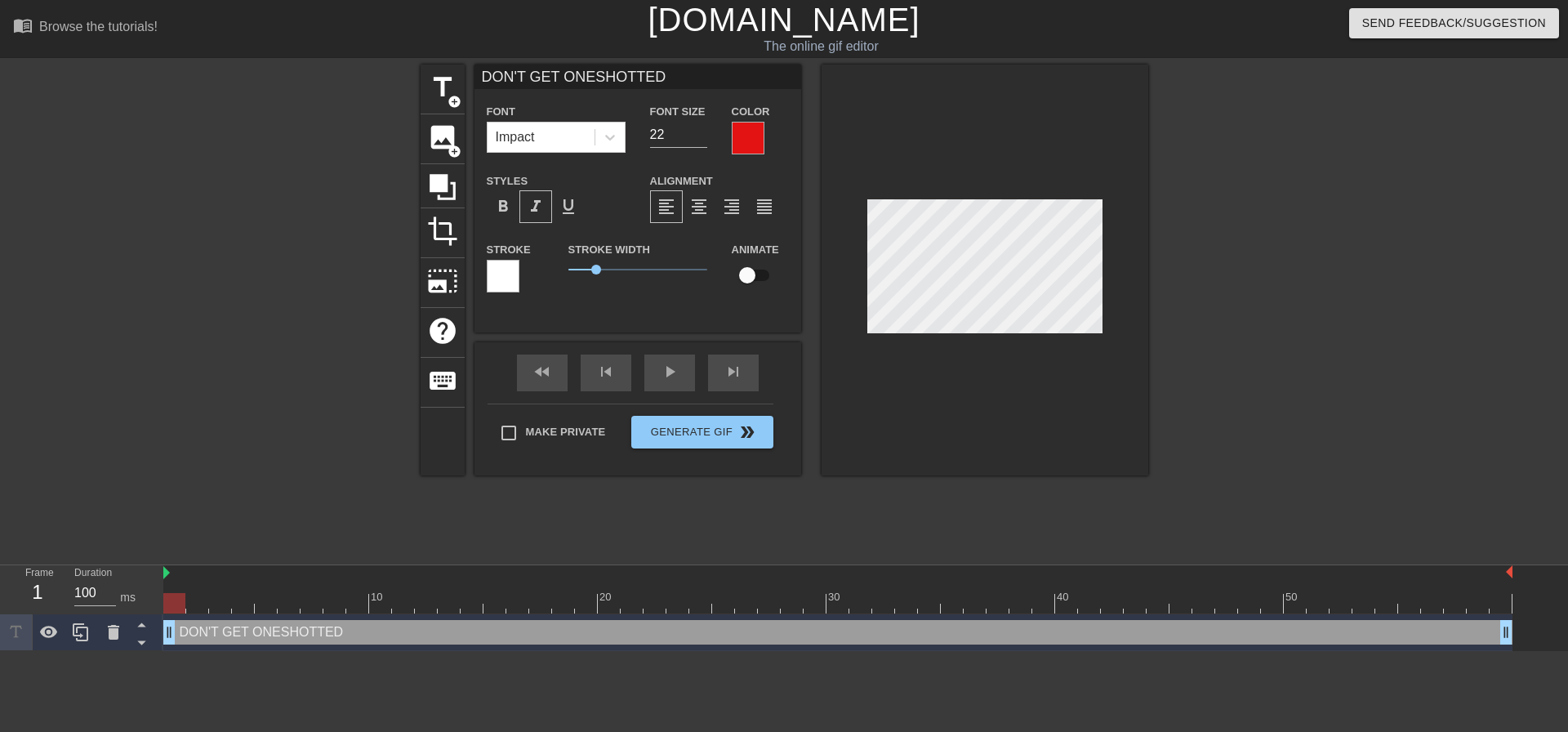
scroll to position [2, 2]
type input "DON'T GET ONESHOTTED."
type textarea "DON'T GET ONESHOTTED."
drag, startPoint x: 595, startPoint y: 264, endPoint x: 585, endPoint y: 262, distance: 10.2
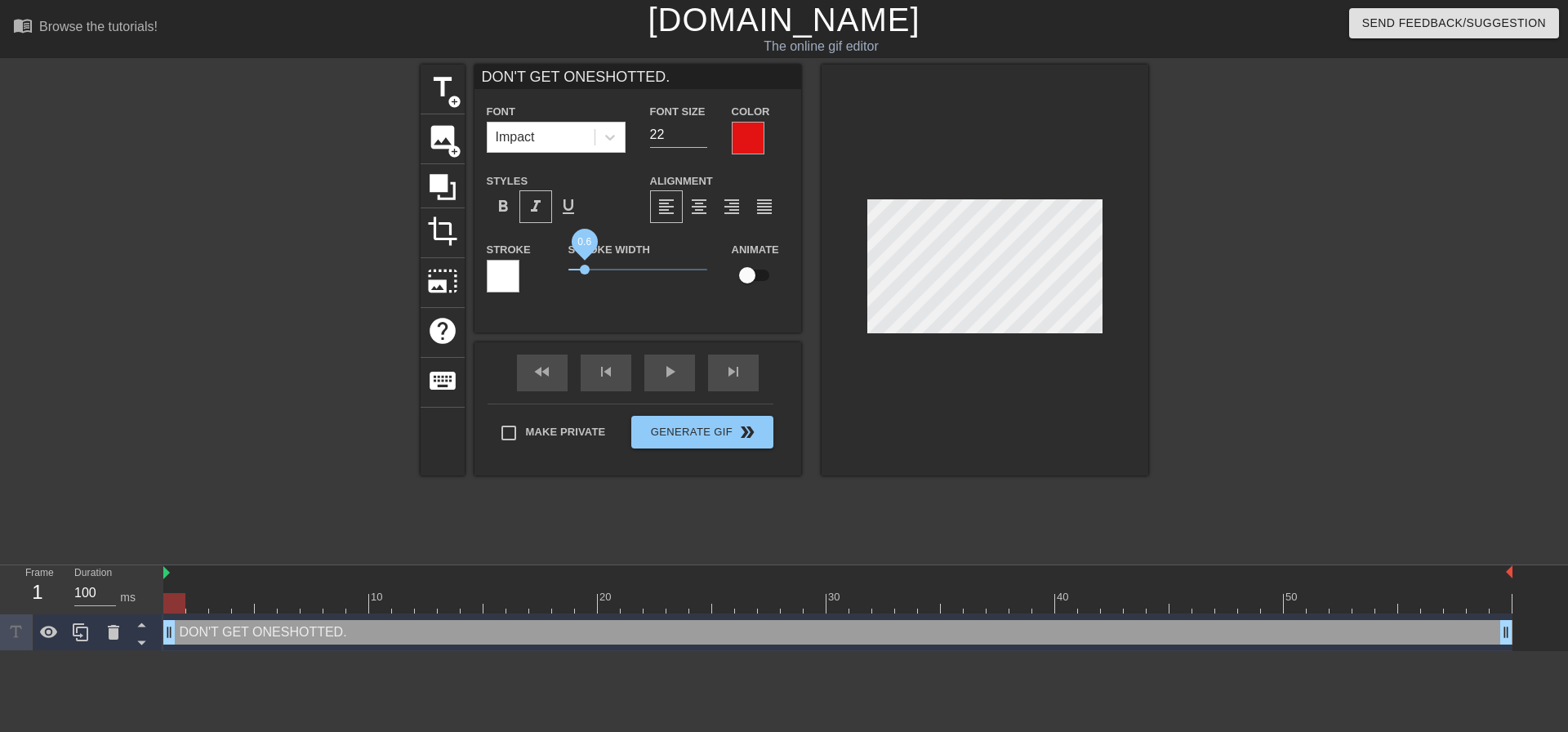
click at [585, 262] on span "0.6" at bounding box center [638, 270] width 139 height 20
click at [596, 301] on div "Stroke Width 0.6" at bounding box center [638, 272] width 163 height 67
click at [304, 630] on div "DON'T GET ONESHOTTED. drag_handle drag_handle" at bounding box center [838, 631] width 1349 height 24
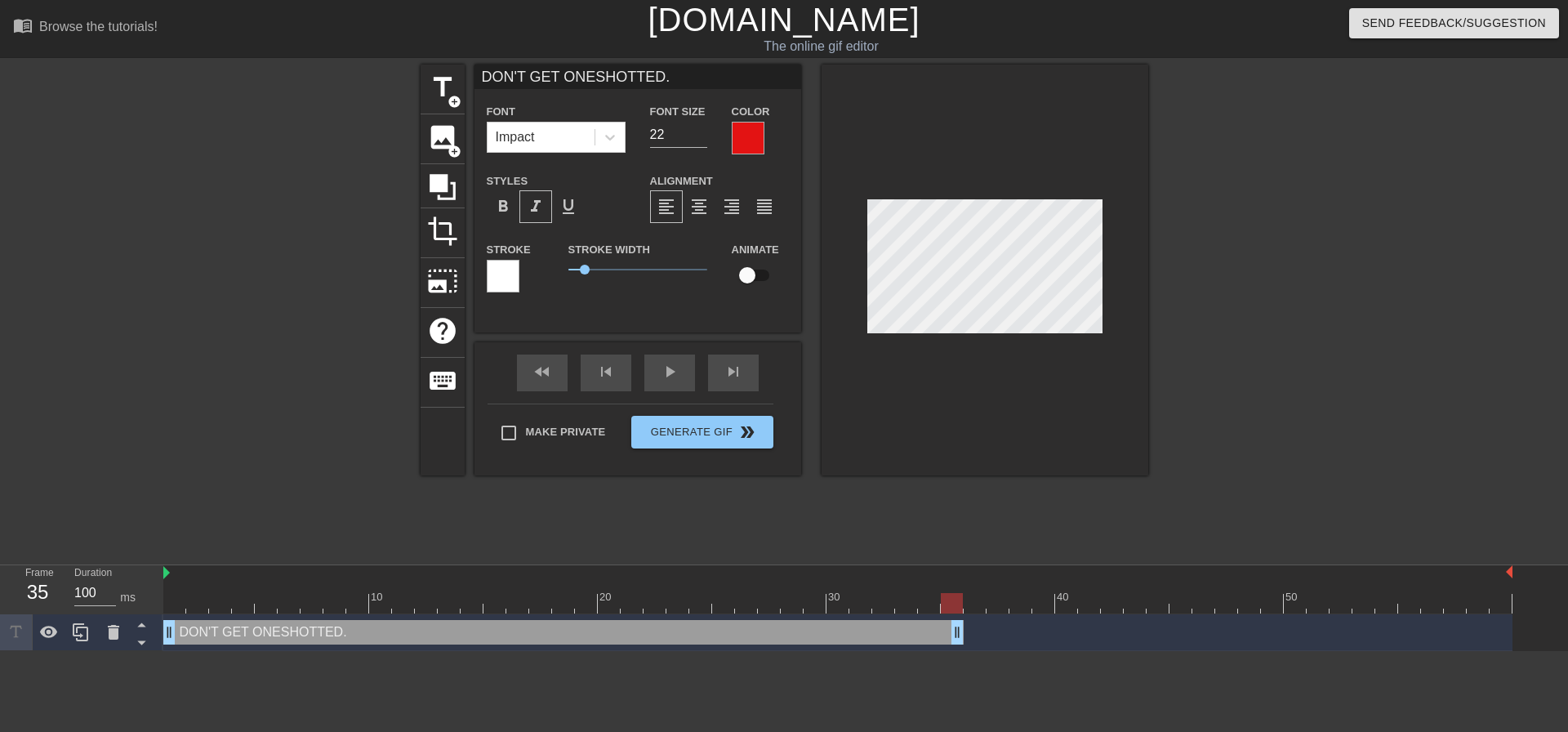
drag, startPoint x: 1501, startPoint y: 627, endPoint x: 952, endPoint y: 635, distance: 549.1
drag, startPoint x: 954, startPoint y: 641, endPoint x: 936, endPoint y: 640, distance: 18.0
click at [663, 373] on div "play_arrow" at bounding box center [670, 373] width 51 height 37
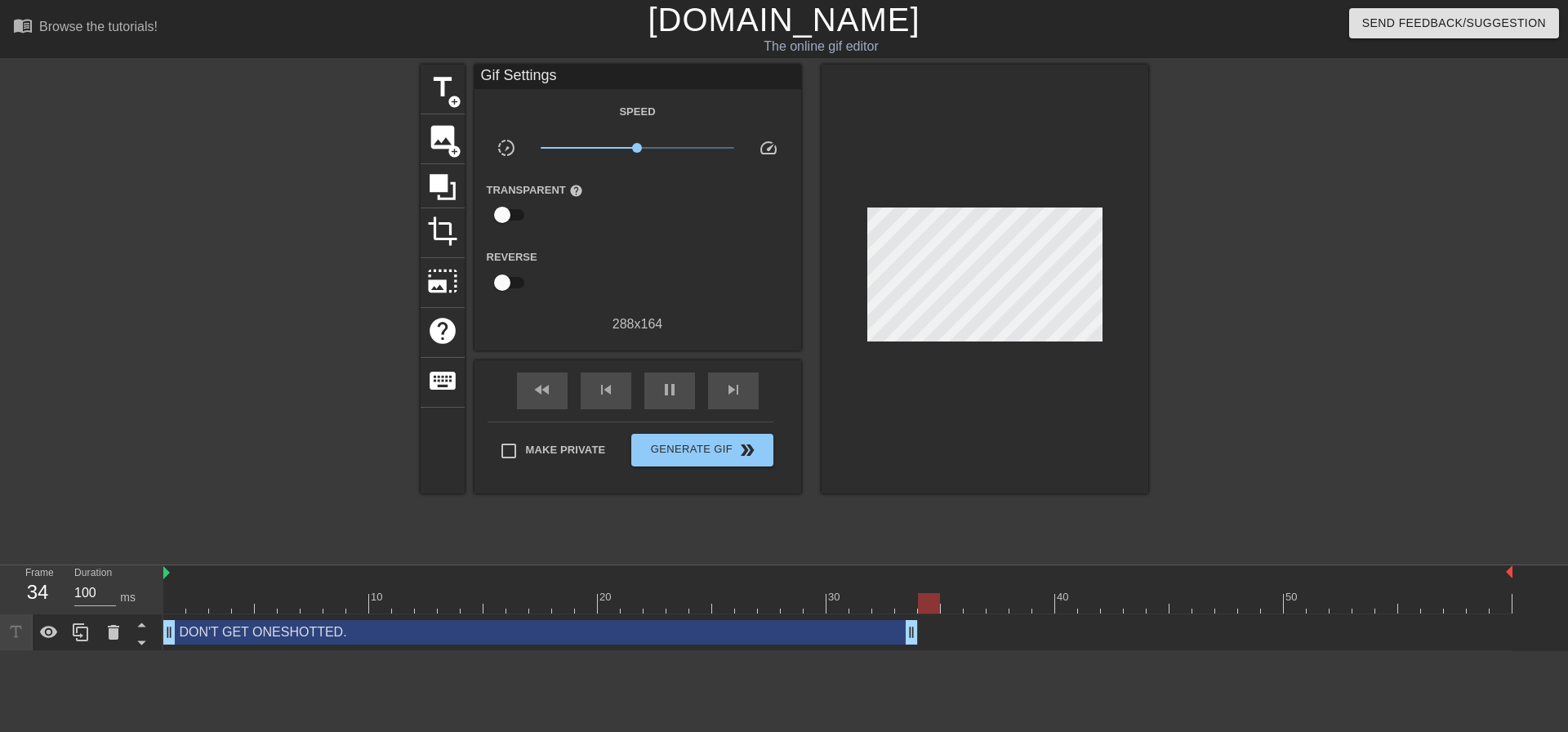
drag, startPoint x: 931, startPoint y: 635, endPoint x: 915, endPoint y: 637, distance: 16.1
click at [505, 211] on input "checkbox" at bounding box center [502, 214] width 93 height 31
click at [509, 212] on input "checkbox" at bounding box center [518, 214] width 93 height 31
checkbox input "false"
drag, startPoint x: 638, startPoint y: 147, endPoint x: 612, endPoint y: 147, distance: 26.0
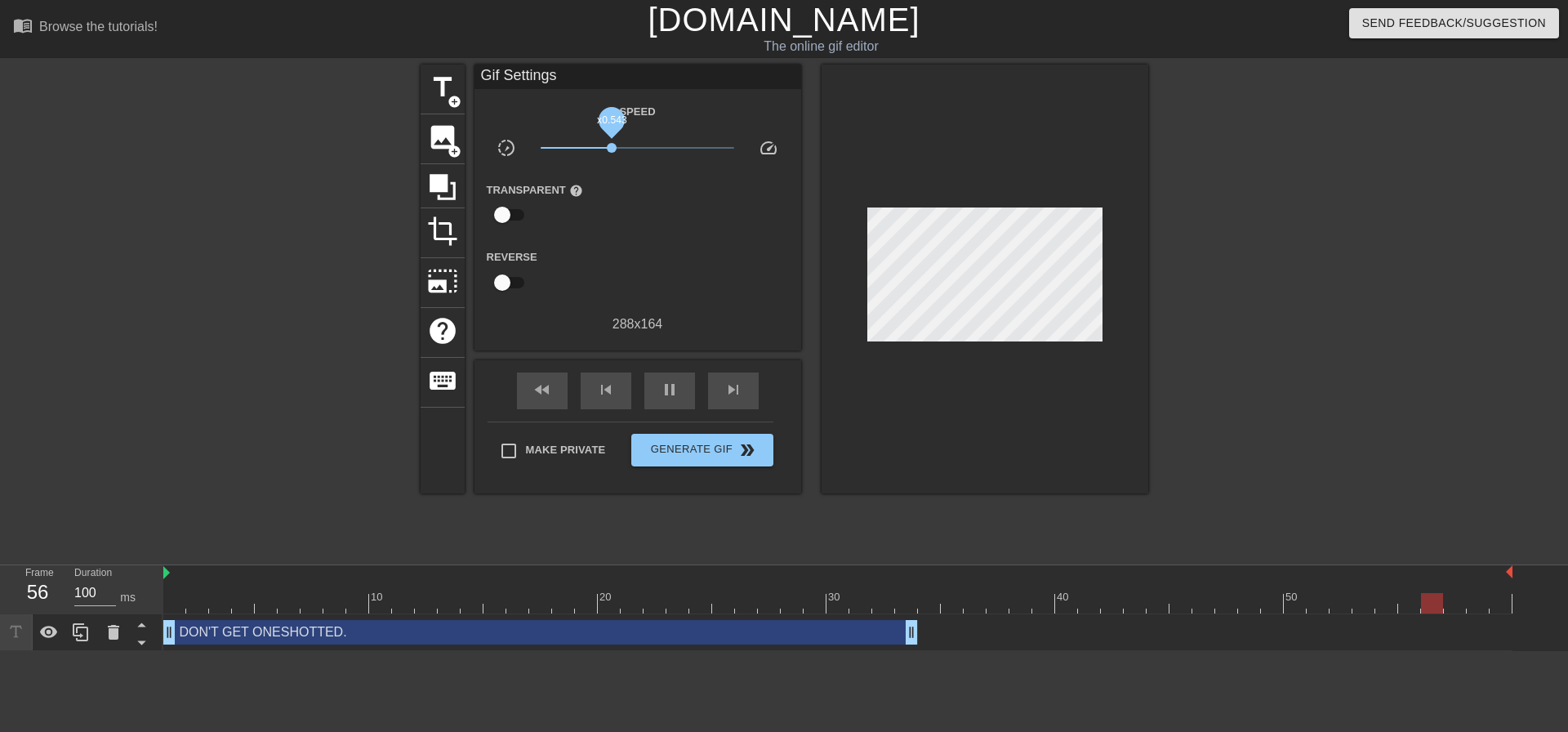
click at [612, 147] on span "x0.543" at bounding box center [612, 148] width 10 height 10
drag, startPoint x: 612, startPoint y: 147, endPoint x: 622, endPoint y: 147, distance: 10.0
click at [622, 147] on span "x0.700" at bounding box center [622, 148] width 10 height 10
click at [626, 147] on span "x0.767" at bounding box center [626, 148] width 10 height 10
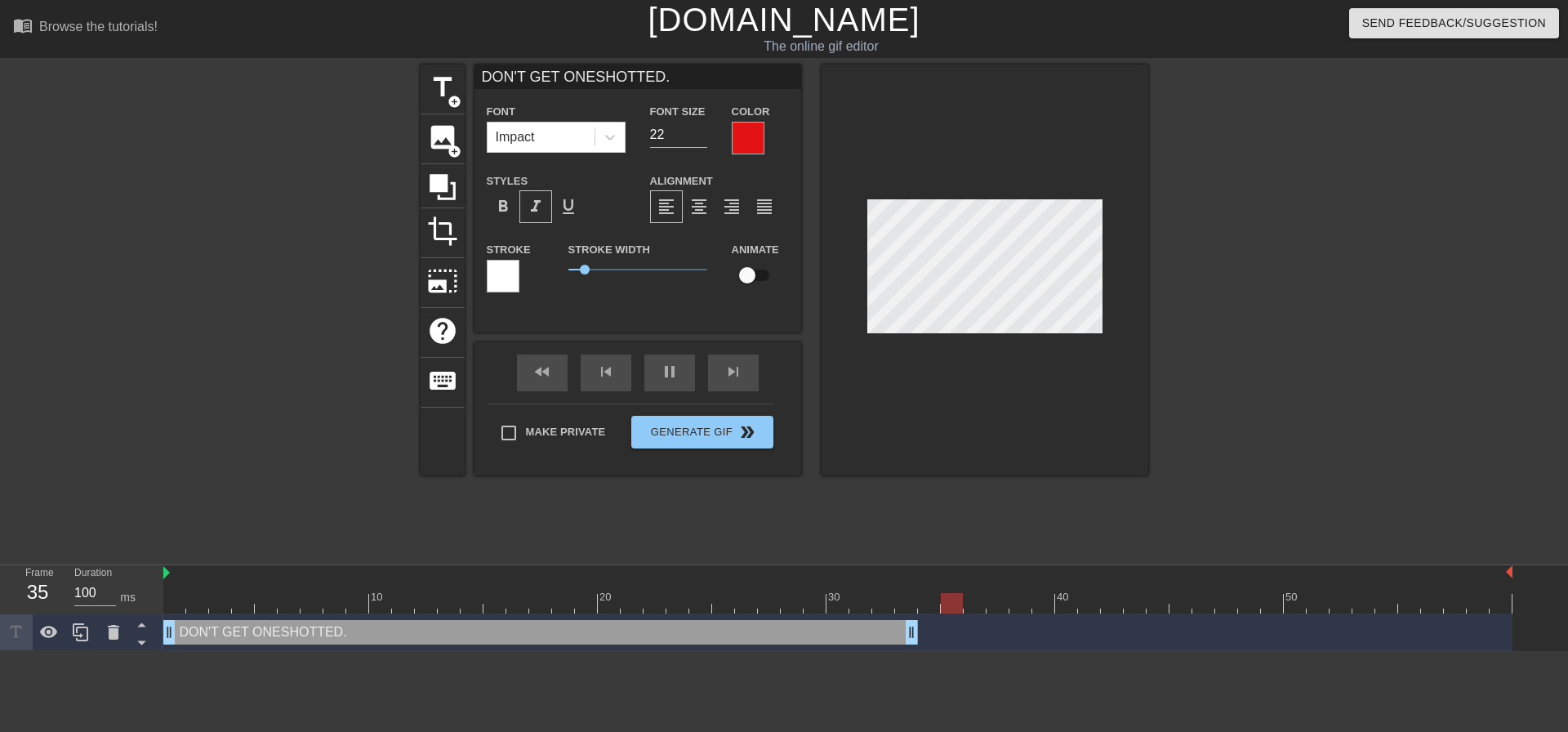
click at [494, 266] on div at bounding box center [503, 276] width 32 height 32
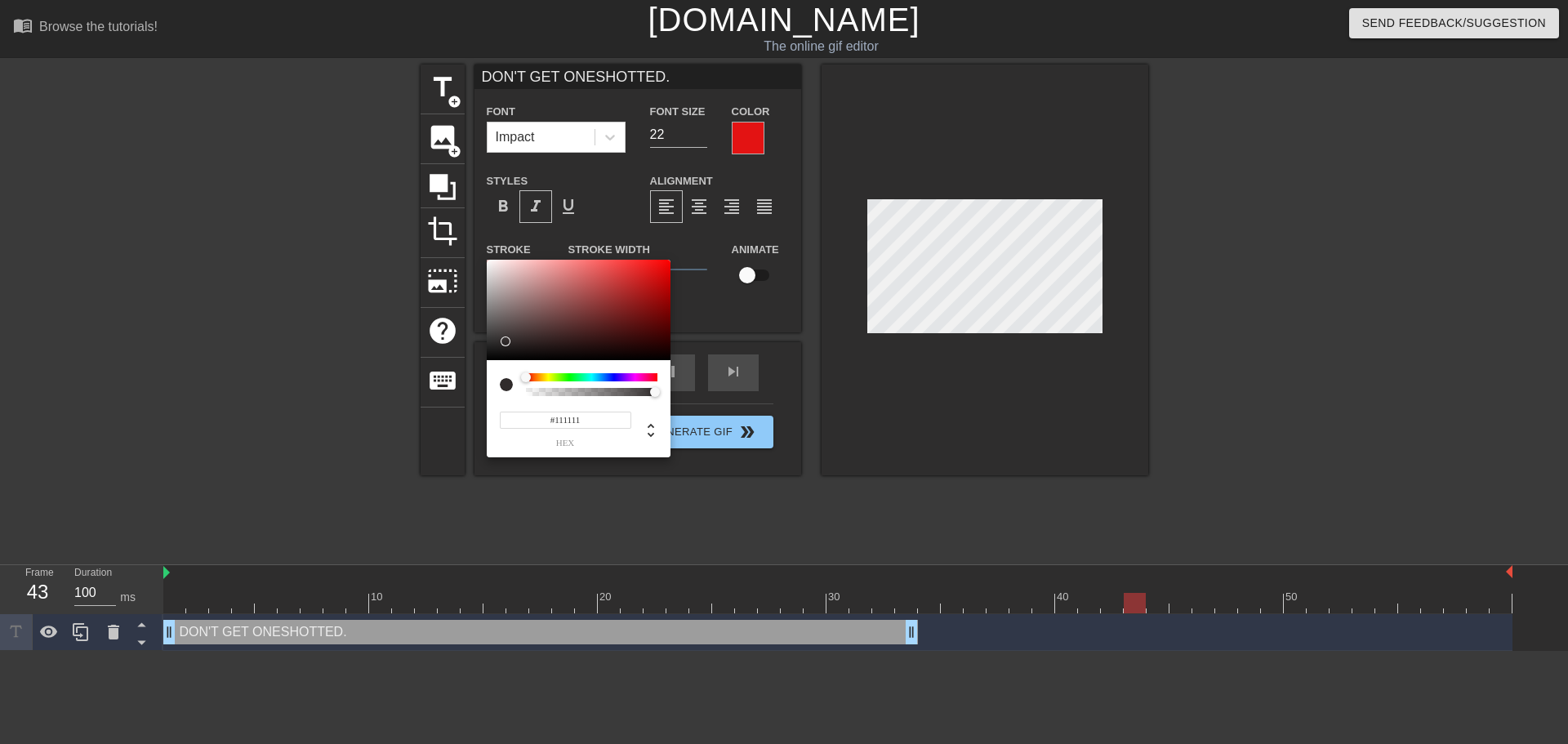
type input "#0B0808"
drag, startPoint x: 544, startPoint y: 319, endPoint x: 487, endPoint y: 357, distance: 68.5
click at [487, 357] on div at bounding box center [579, 311] width 184 height 102
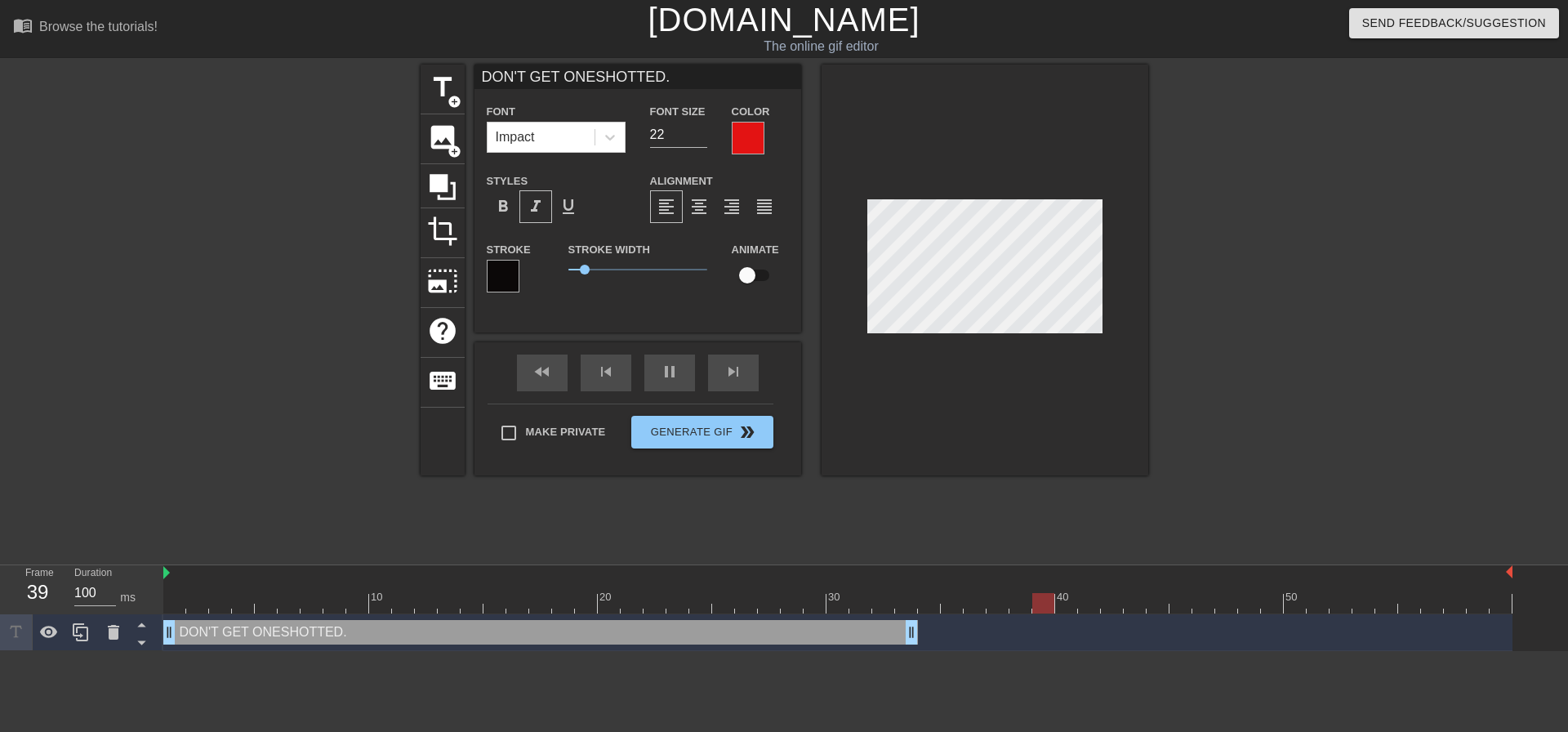
click at [505, 277] on div at bounding box center [503, 276] width 32 height 32
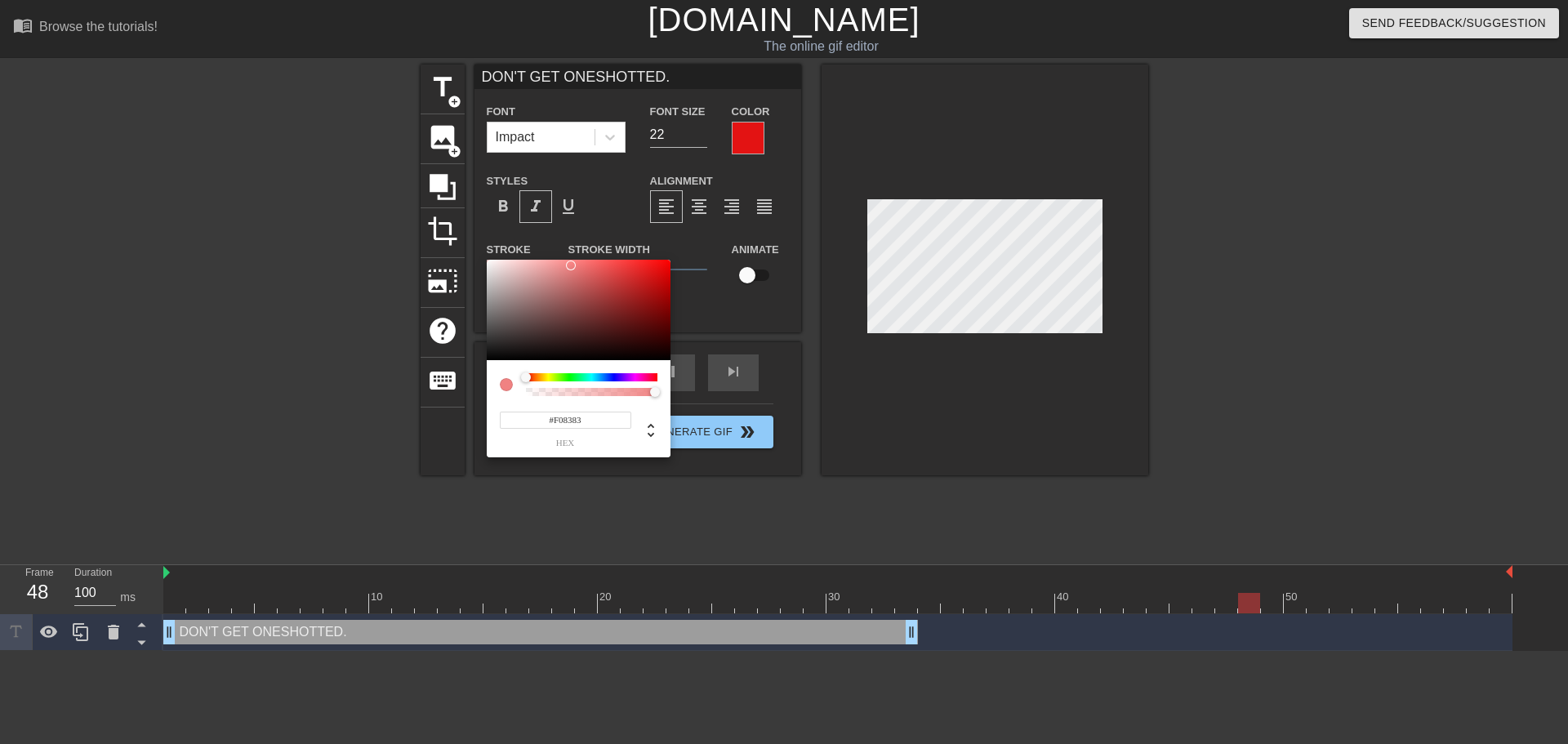
type input "#F28686"
drag, startPoint x: 583, startPoint y: 272, endPoint x: 569, endPoint y: 265, distance: 15.7
click at [569, 265] on div at bounding box center [579, 311] width 184 height 102
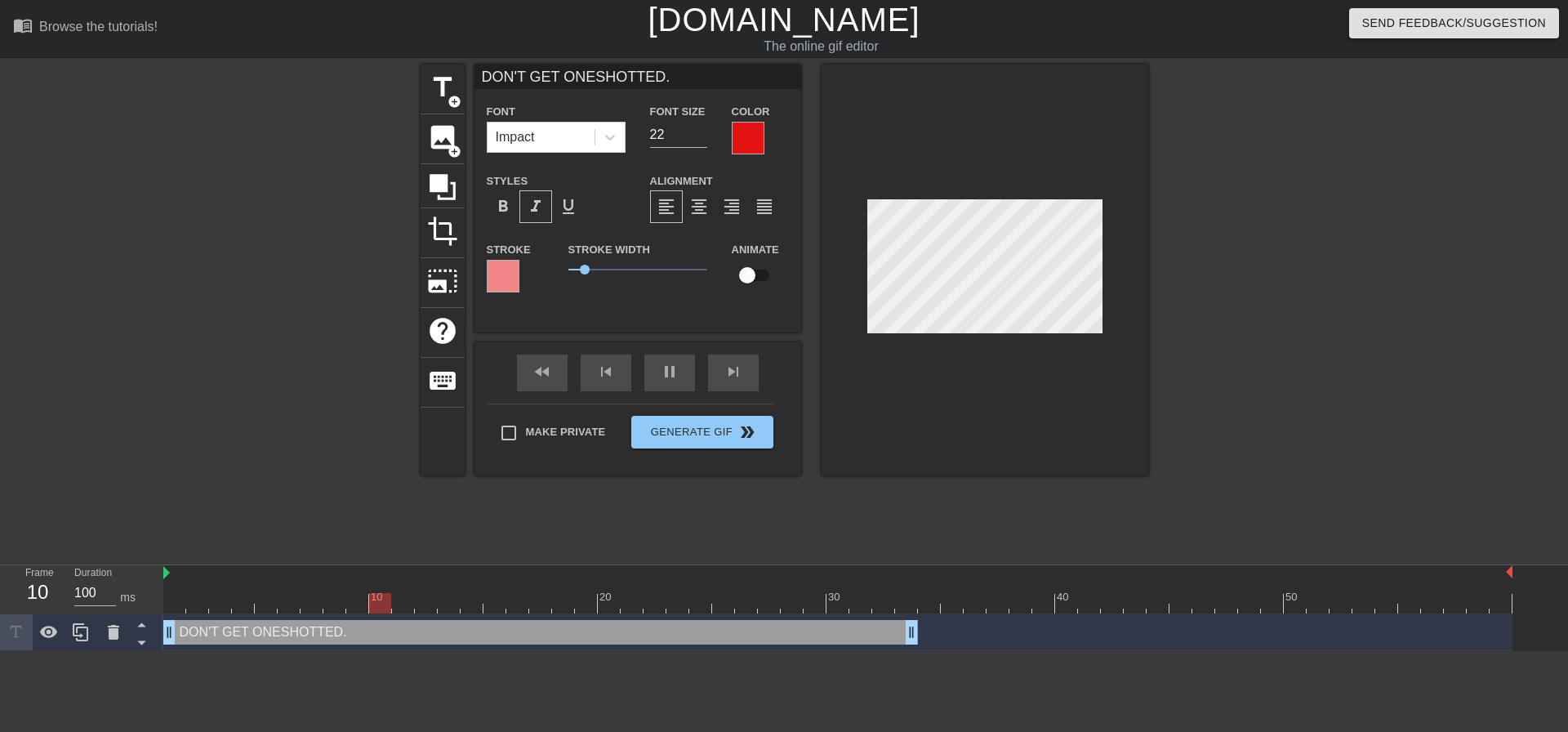
click at [507, 275] on div at bounding box center [503, 276] width 32 height 32
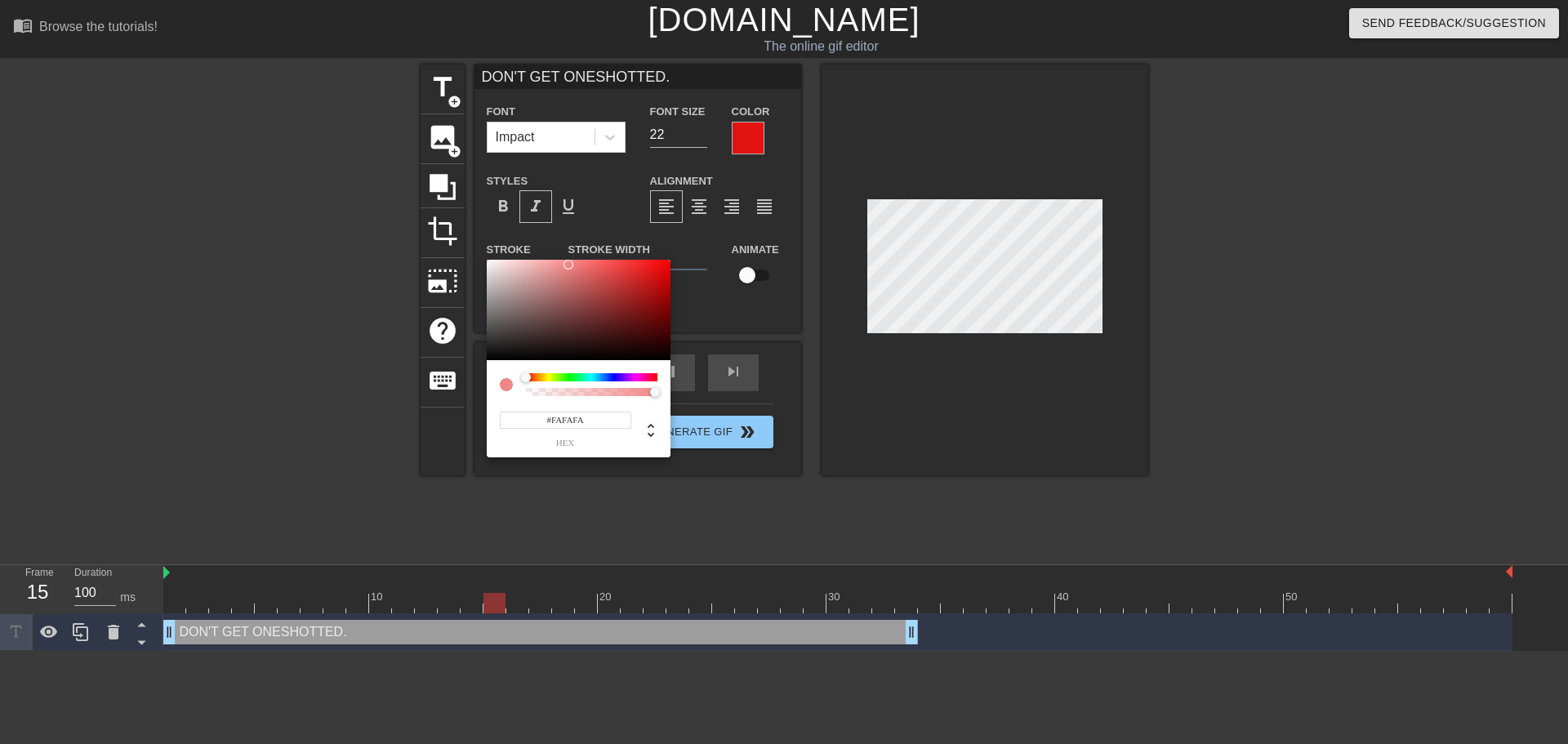
type input "#FFFFFF"
drag, startPoint x: 498, startPoint y: 286, endPoint x: 468, endPoint y: 225, distance: 68.0
click at [468, 225] on div "#FFFFFF hex" at bounding box center [784, 372] width 1568 height 744
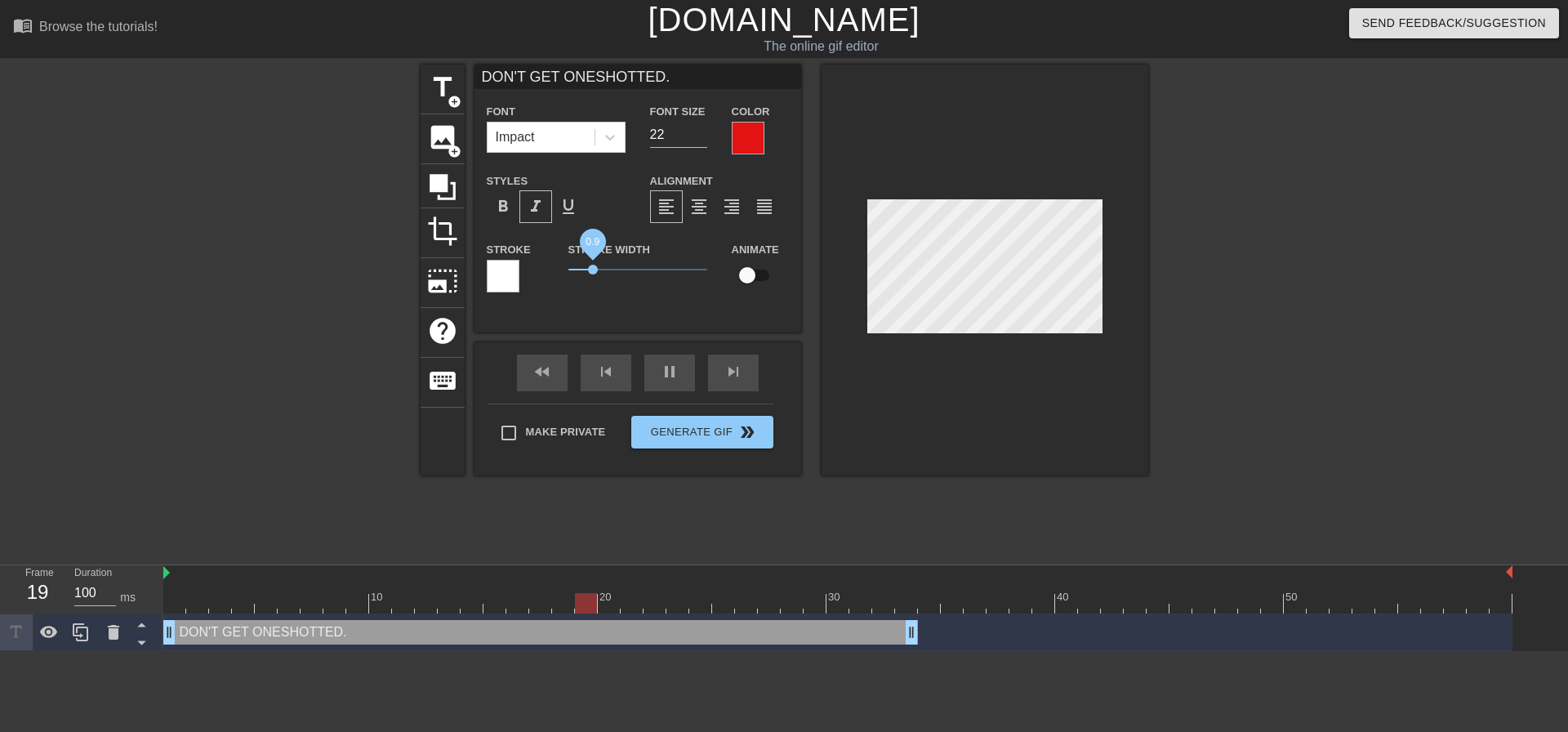
click at [593, 268] on span "0.9" at bounding box center [638, 270] width 139 height 20
click at [685, 306] on div "Stroke Width 0.9" at bounding box center [638, 272] width 163 height 67
click at [616, 308] on div "DON'T GET ONESHOTTED. Font Impact Font Size 22 Color Styles format_bold format_…" at bounding box center [638, 198] width 326 height 268
click at [724, 421] on div "Make Private Generate Gif double_arrow" at bounding box center [630, 436] width 286 height 64
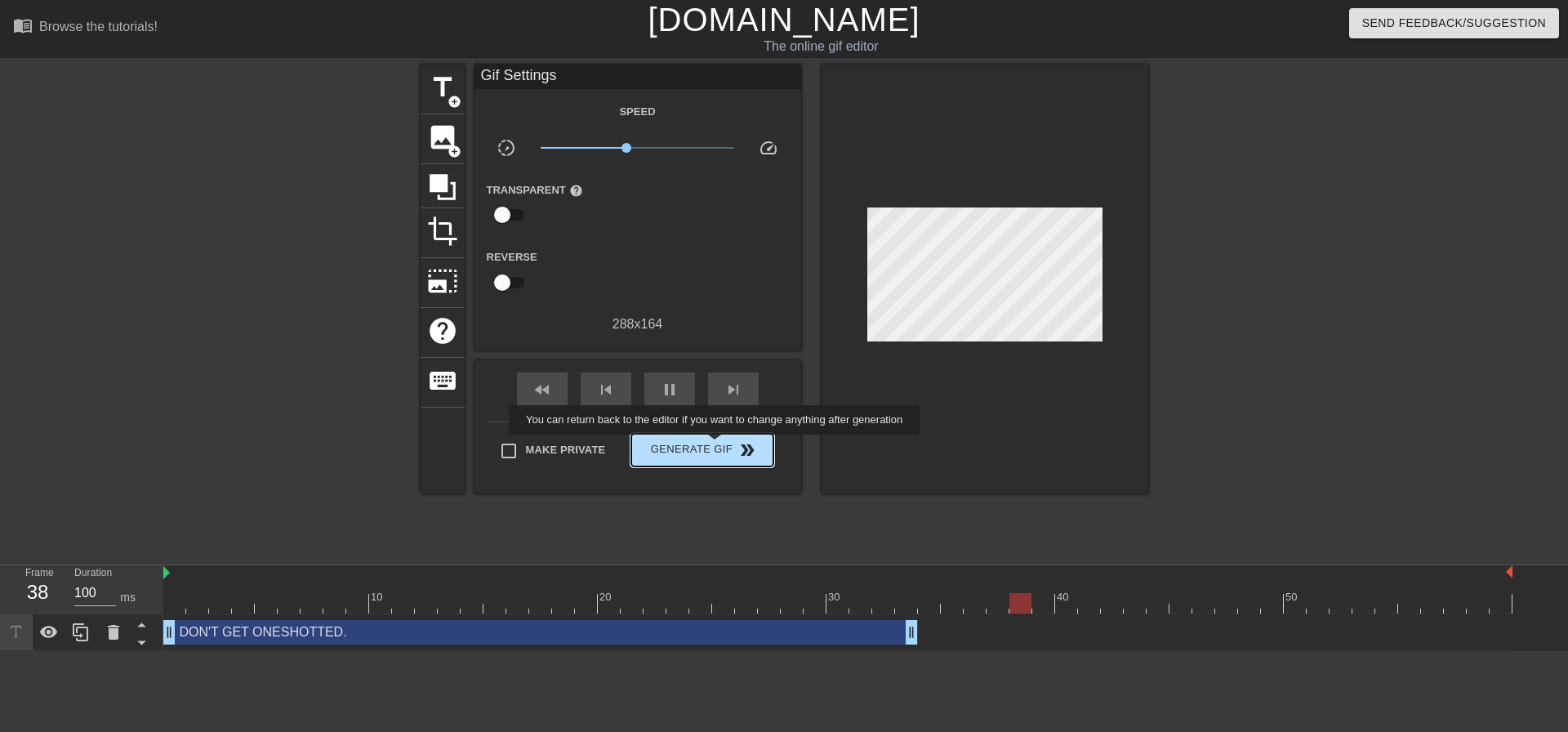
click at [716, 446] on span "Generate Gif double_arrow" at bounding box center [702, 451] width 128 height 20
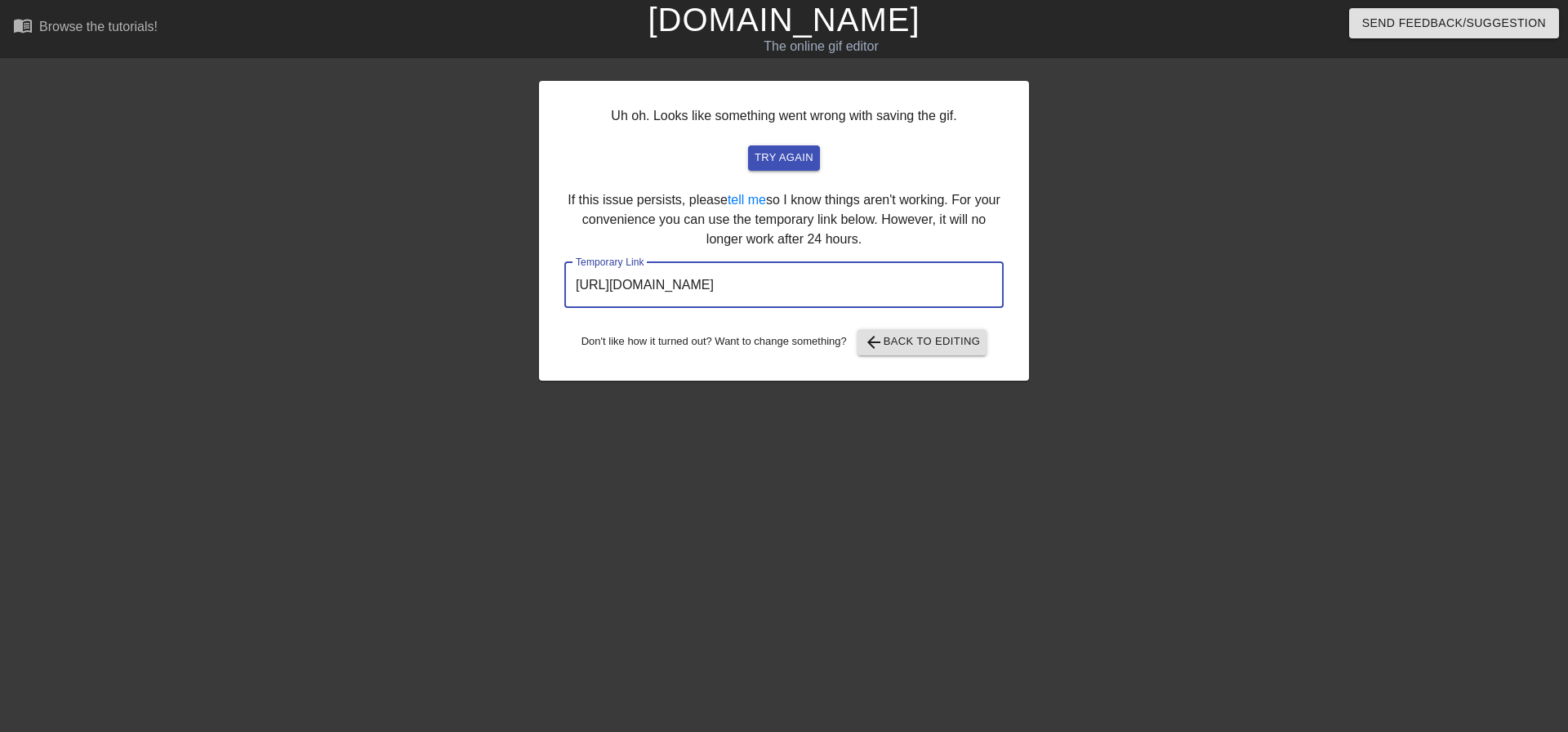
click at [897, 295] on input "[URL][DOMAIN_NAME]" at bounding box center [784, 285] width 440 height 46
click at [891, 292] on input "[URL][DOMAIN_NAME]" at bounding box center [784, 285] width 440 height 46
